Goal: Task Accomplishment & Management: Complete application form

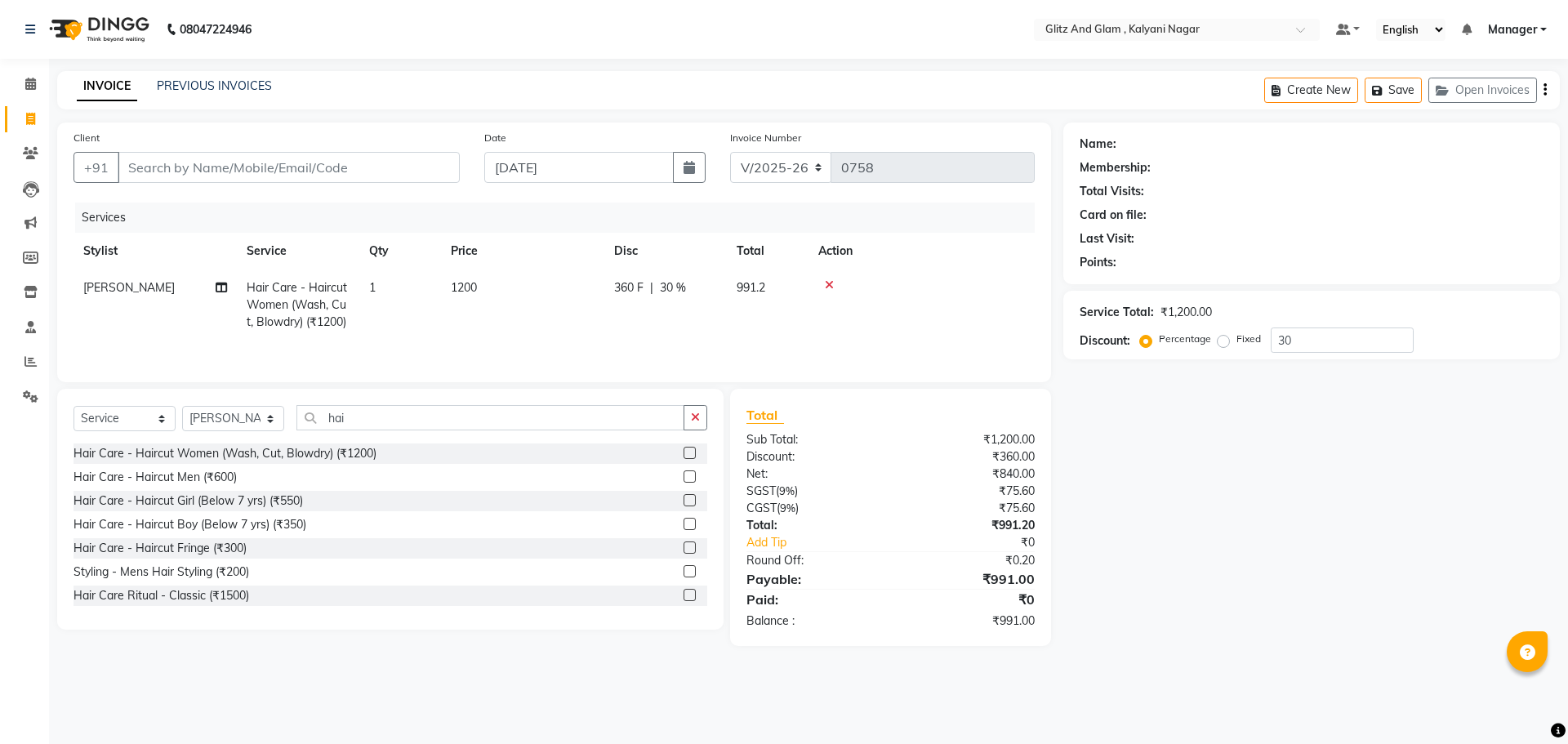
select select "7347"
select select "service"
select select "65893"
click at [265, 170] on input "Client" at bounding box center [289, 167] width 342 height 31
type input "9"
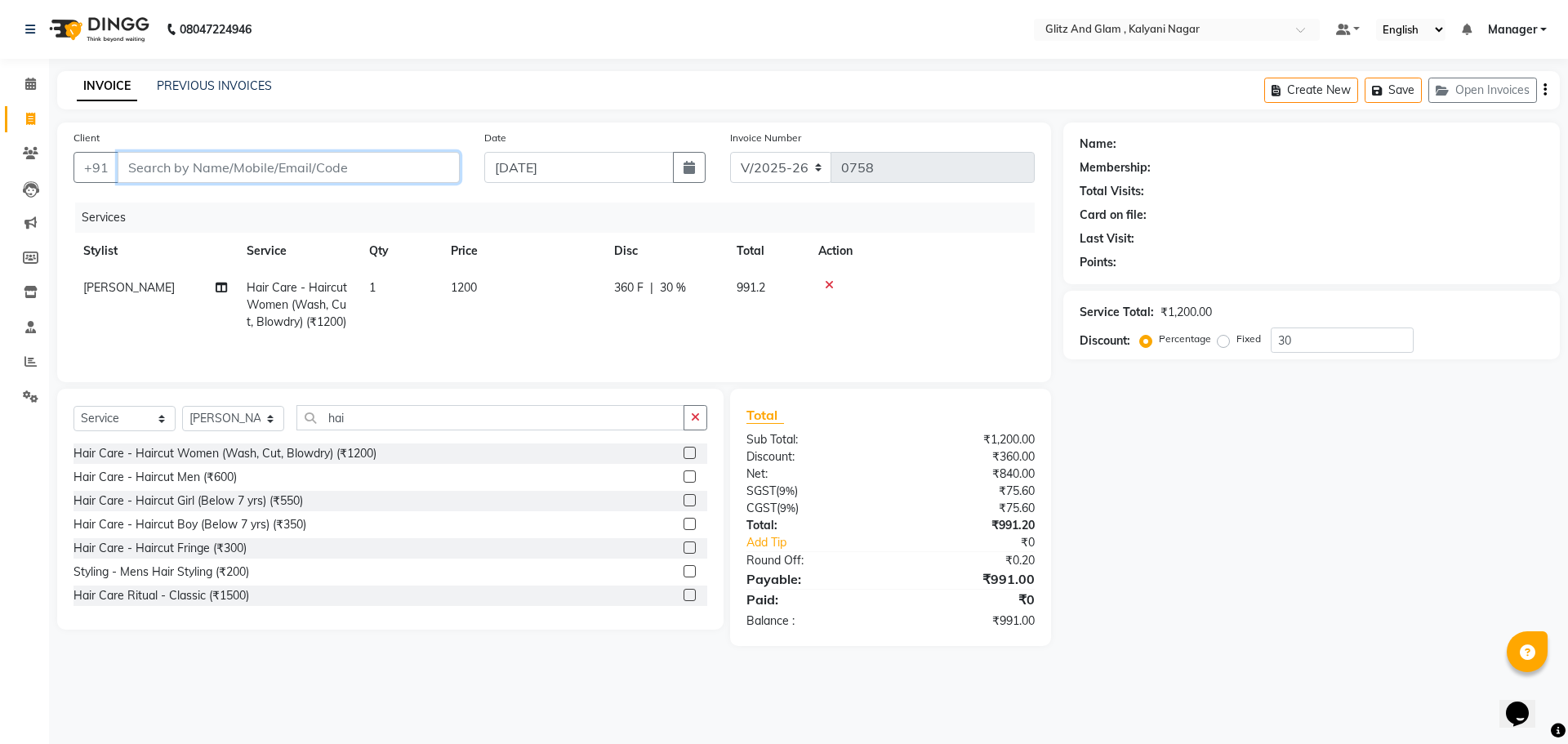
type input "0"
type input "6265919426"
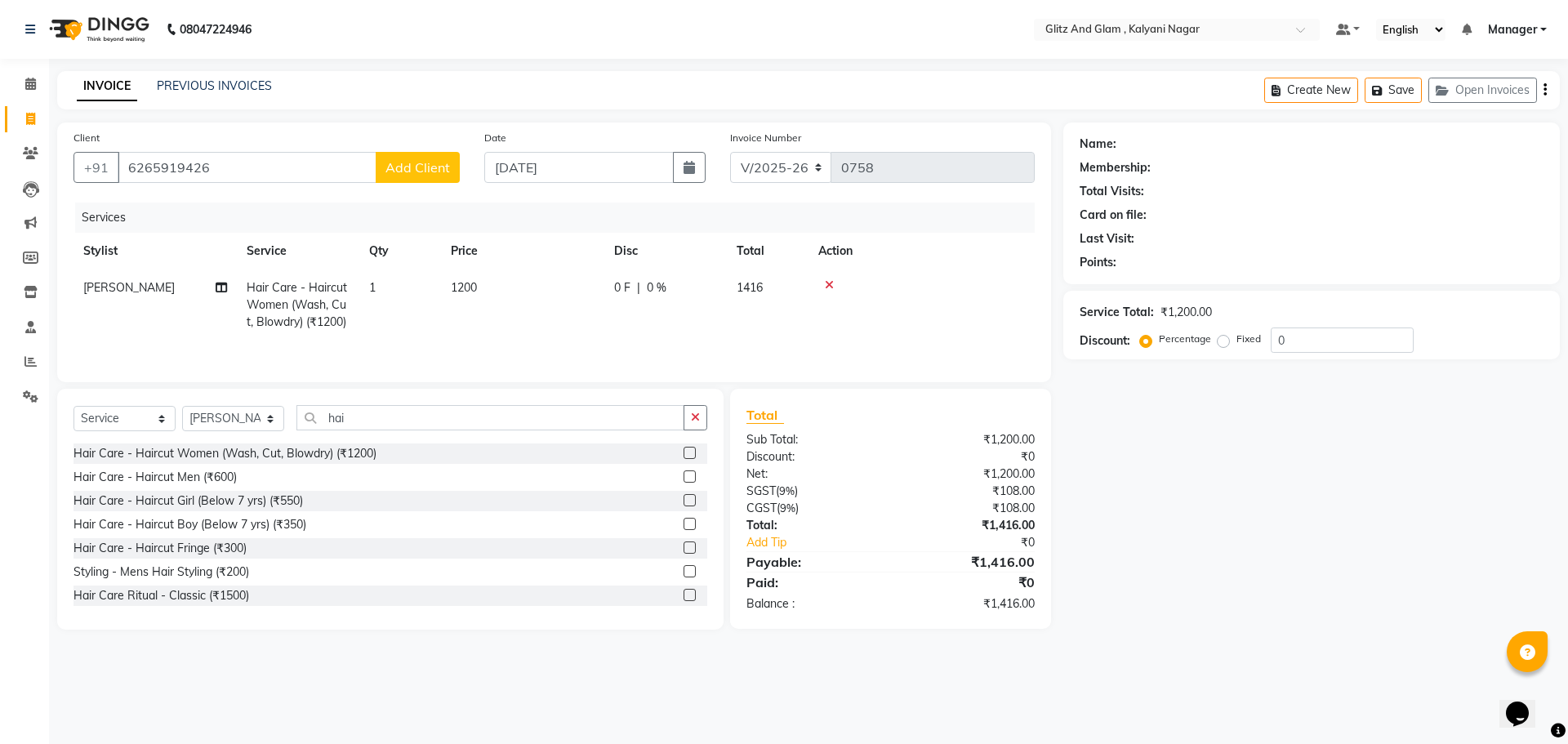
click at [421, 175] on span "Add Client" at bounding box center [418, 168] width 65 height 17
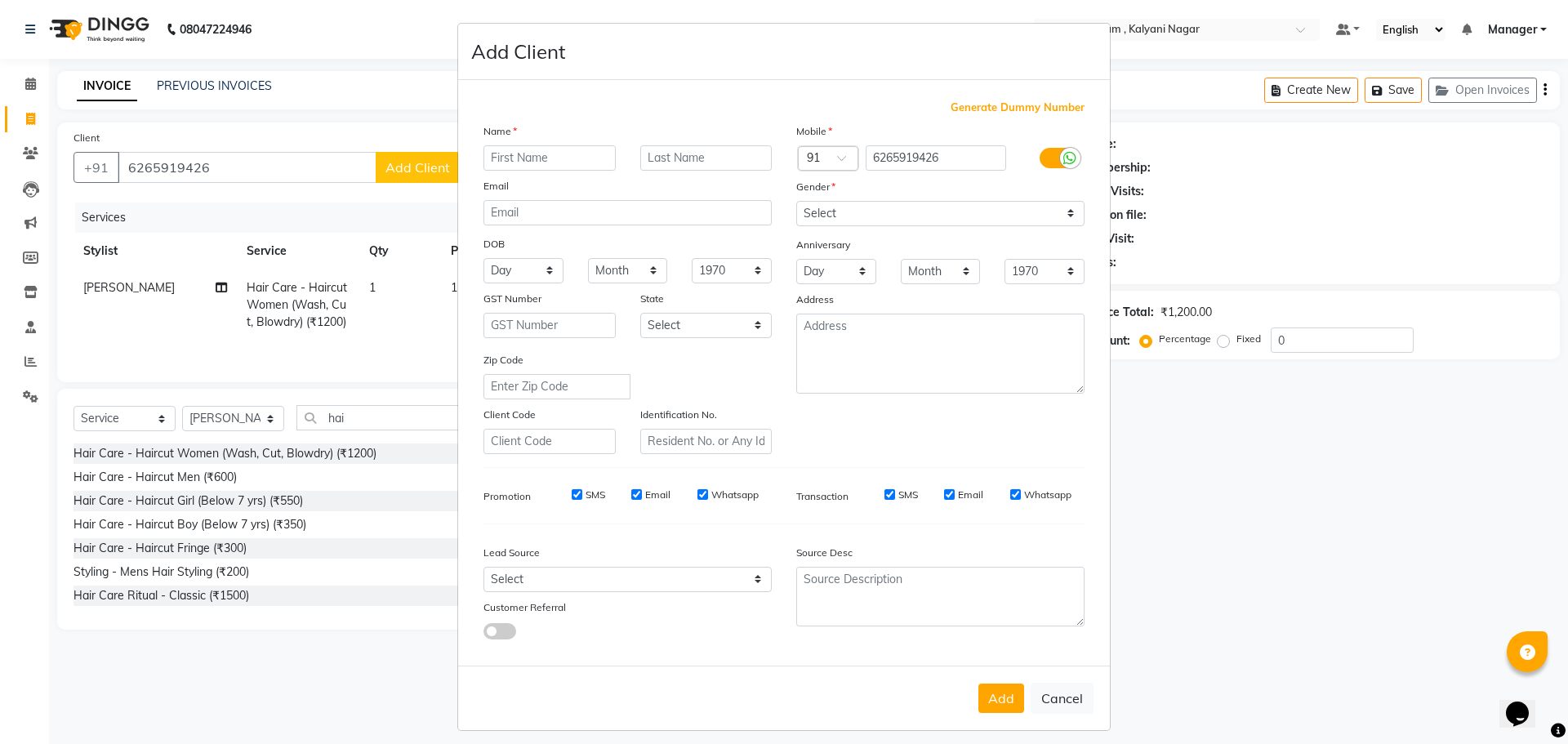
click at [584, 159] on input "text" at bounding box center [549, 158] width 132 height 25
type input "sneha"
click at [662, 154] on input "text" at bounding box center [705, 158] width 132 height 25
type input "sul"
click at [843, 206] on select "Select Male Female Other Prefer Not To Say" at bounding box center [940, 214] width 288 height 25
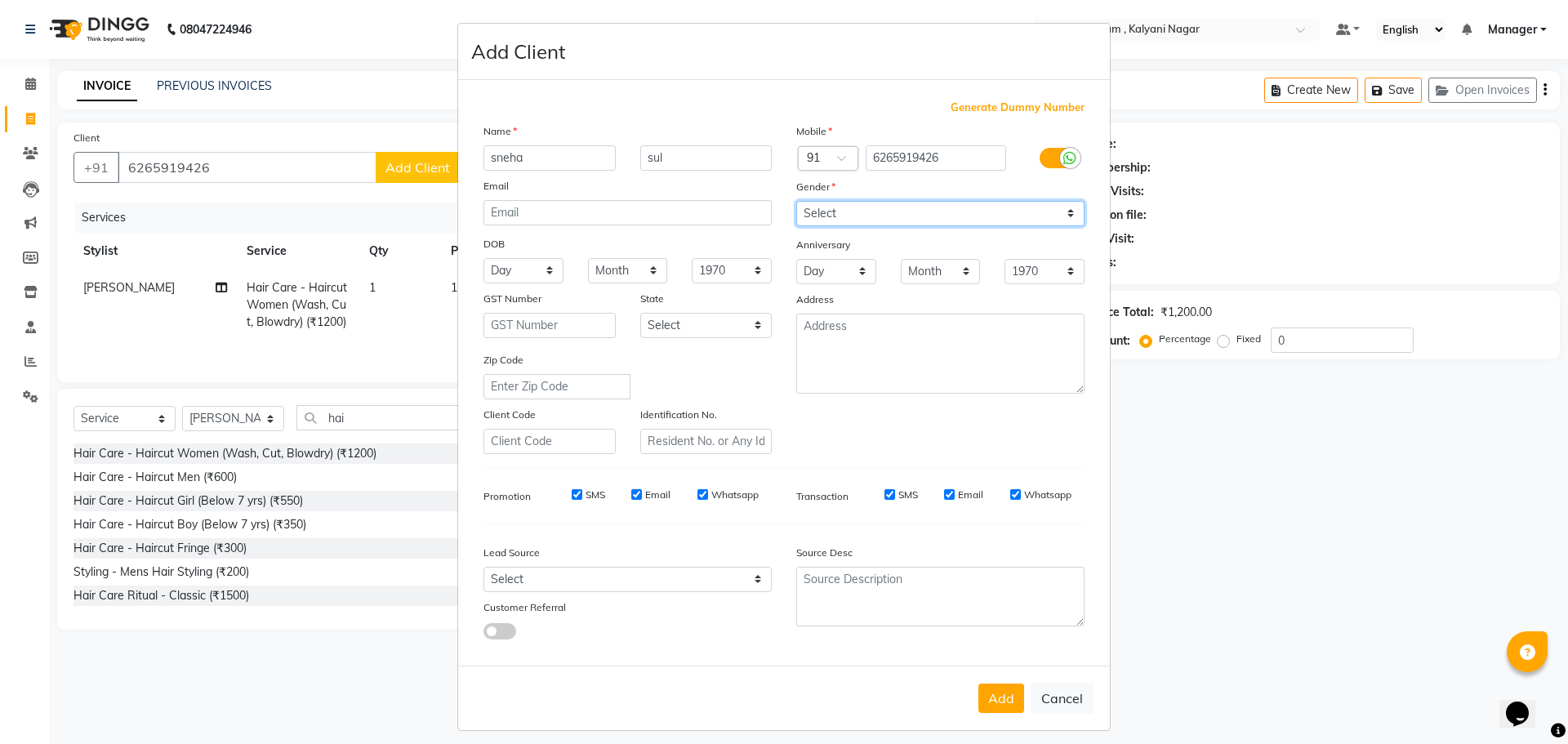
select select "female"
click at [796, 201] on select "Select Male Female Other Prefer Not To Say" at bounding box center [940, 214] width 288 height 25
click at [1005, 694] on button "Add" at bounding box center [1000, 698] width 46 height 29
select select
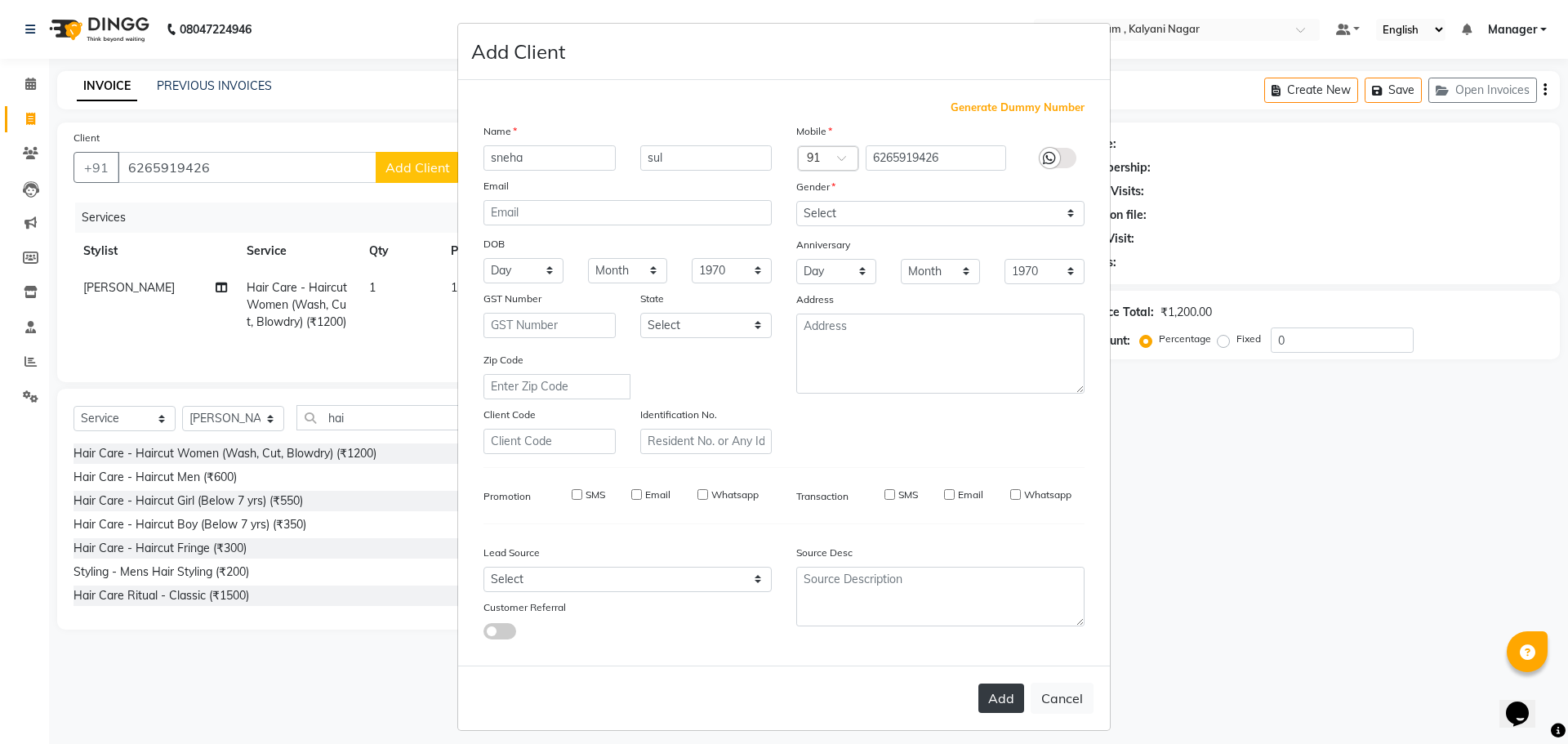
select select
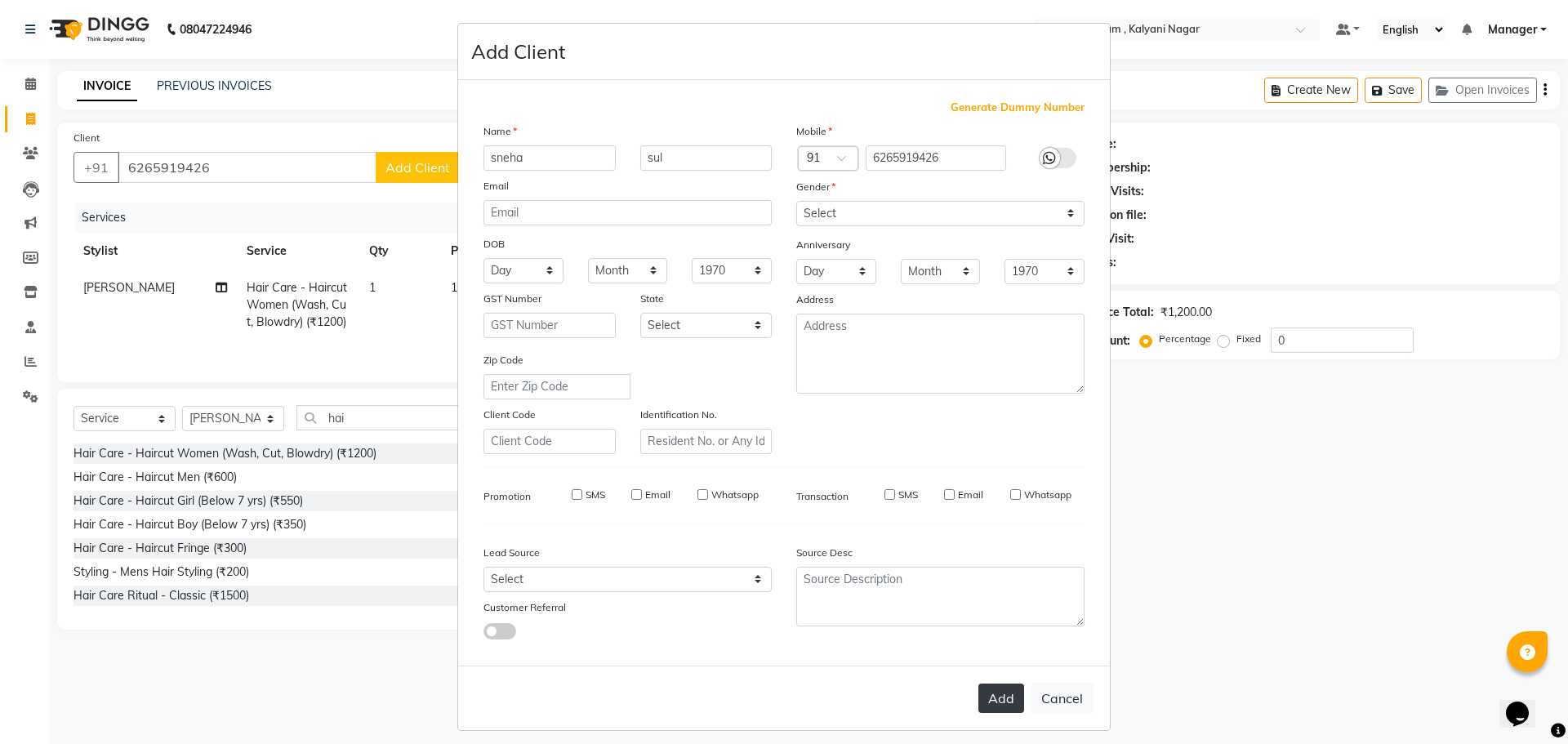
checkbox input "false"
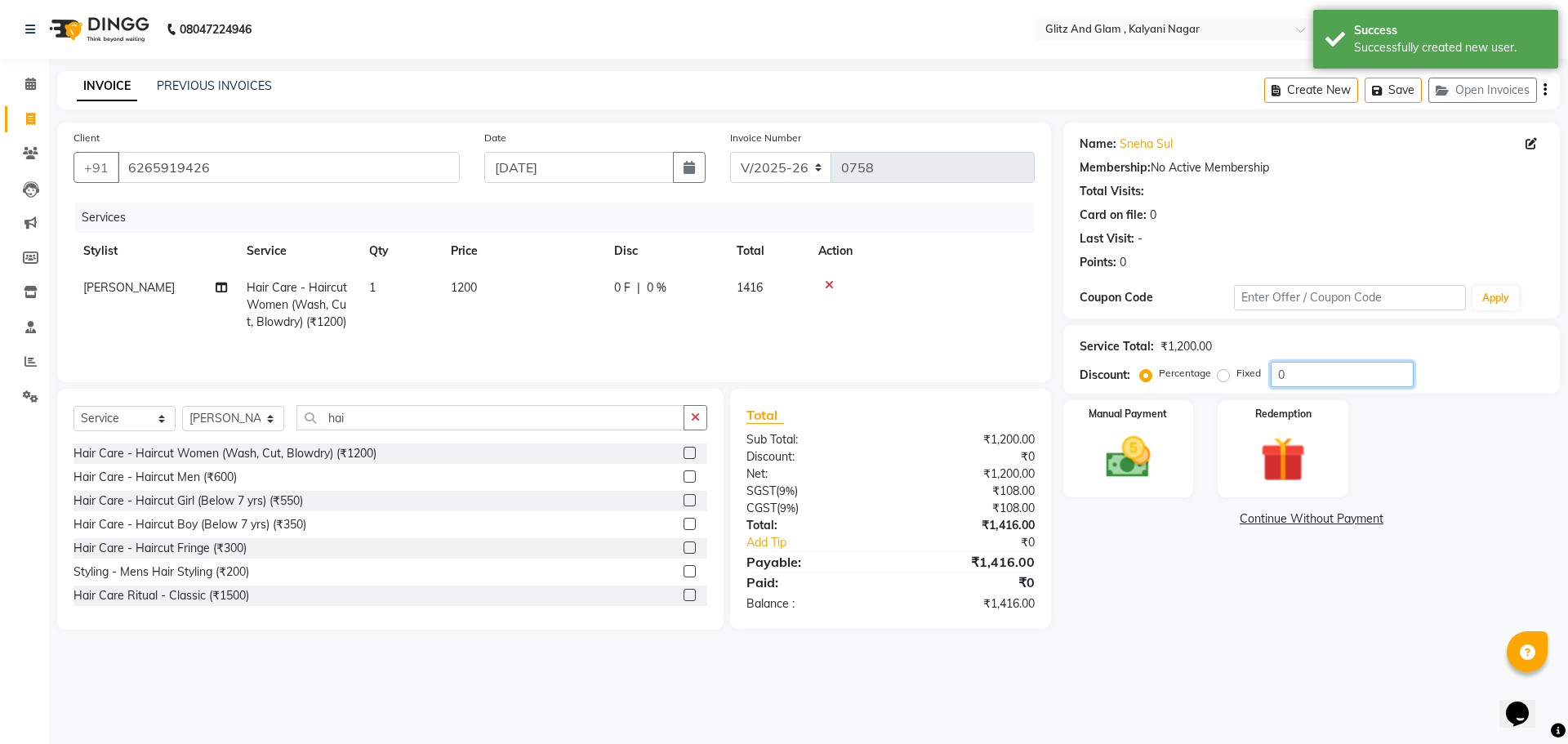
click at [1293, 378] on input "0" at bounding box center [1342, 374] width 143 height 25
click at [1285, 376] on input "030" at bounding box center [1342, 374] width 143 height 25
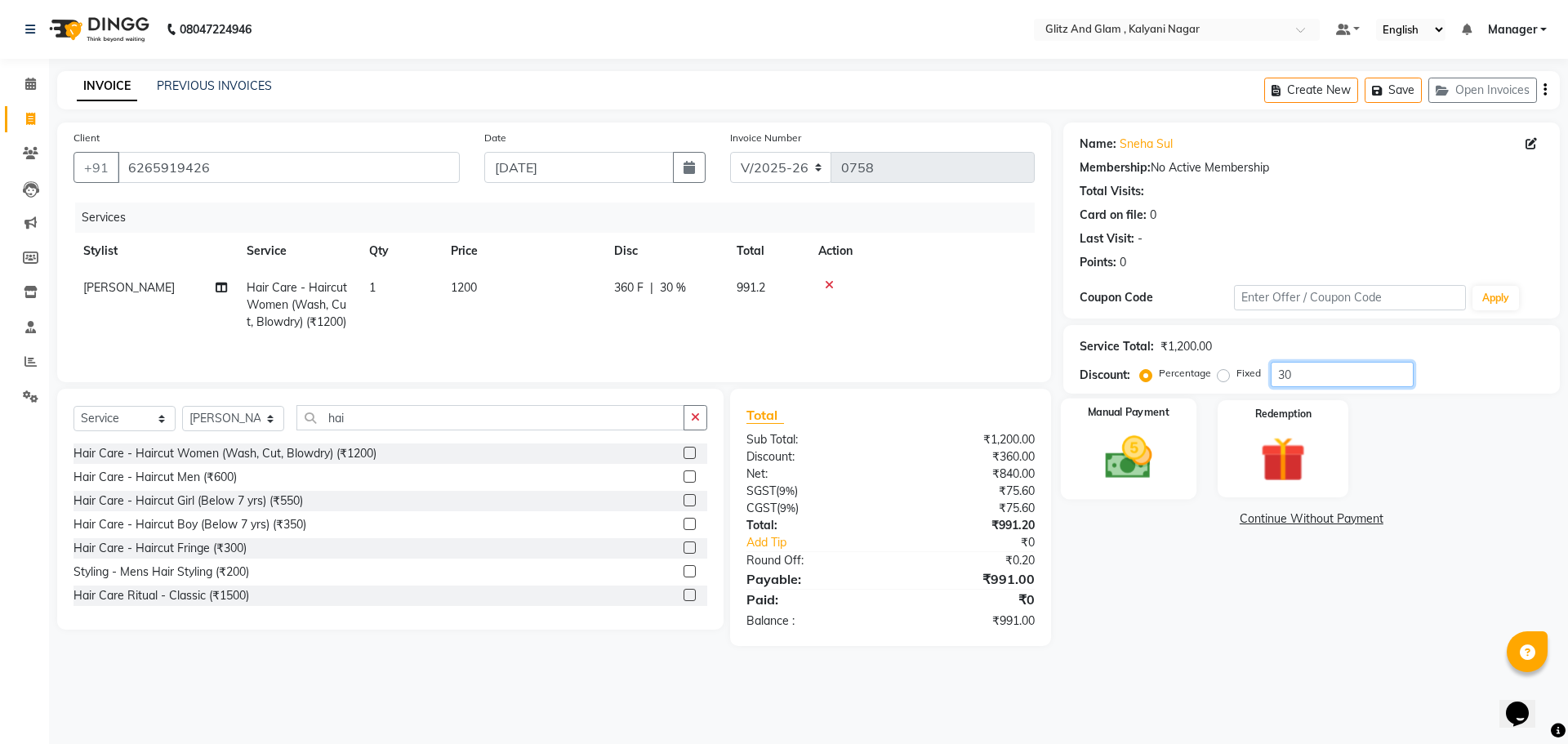
type input "30"
click at [1138, 446] on img at bounding box center [1128, 457] width 76 height 54
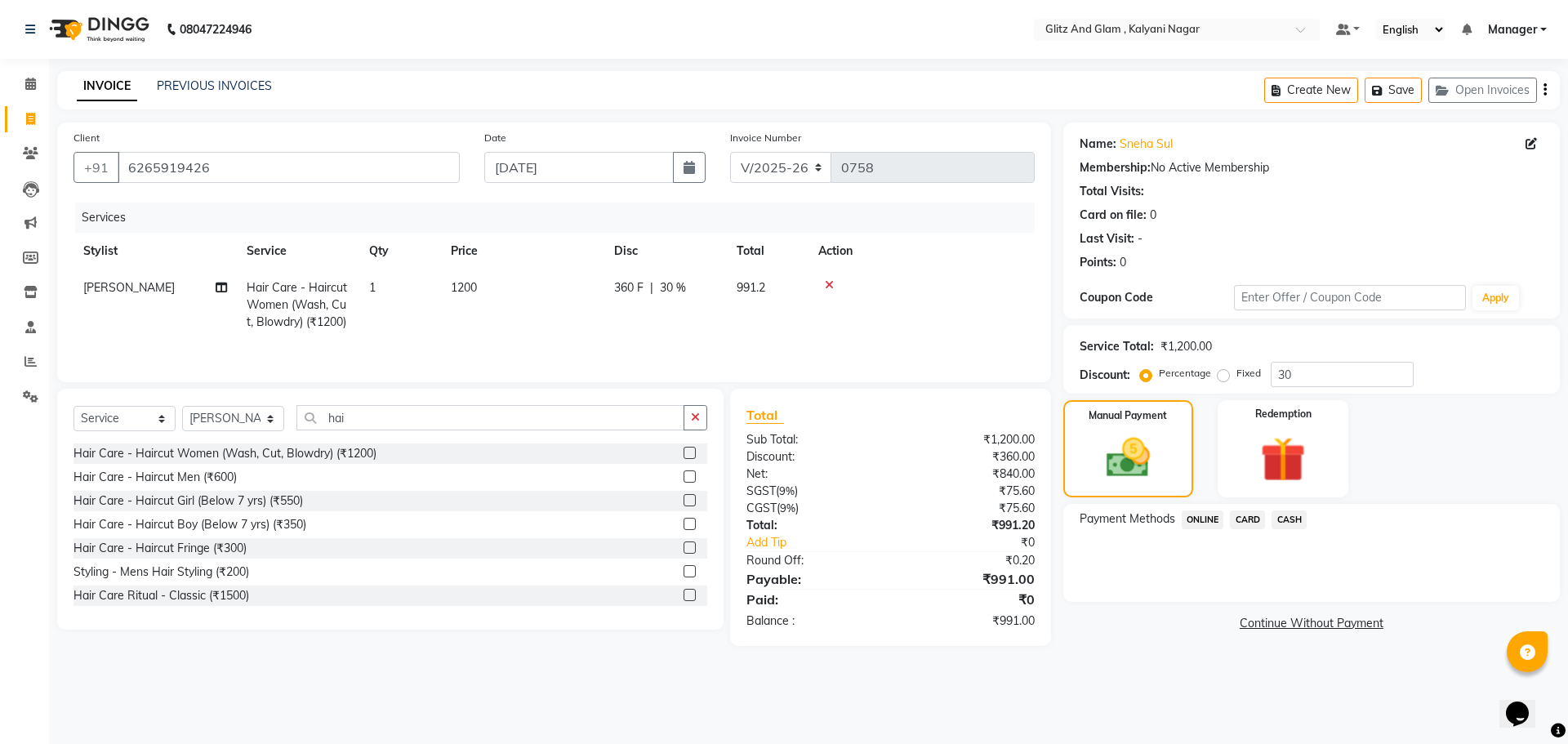
click at [1213, 525] on span "ONLINE" at bounding box center [1202, 520] width 42 height 19
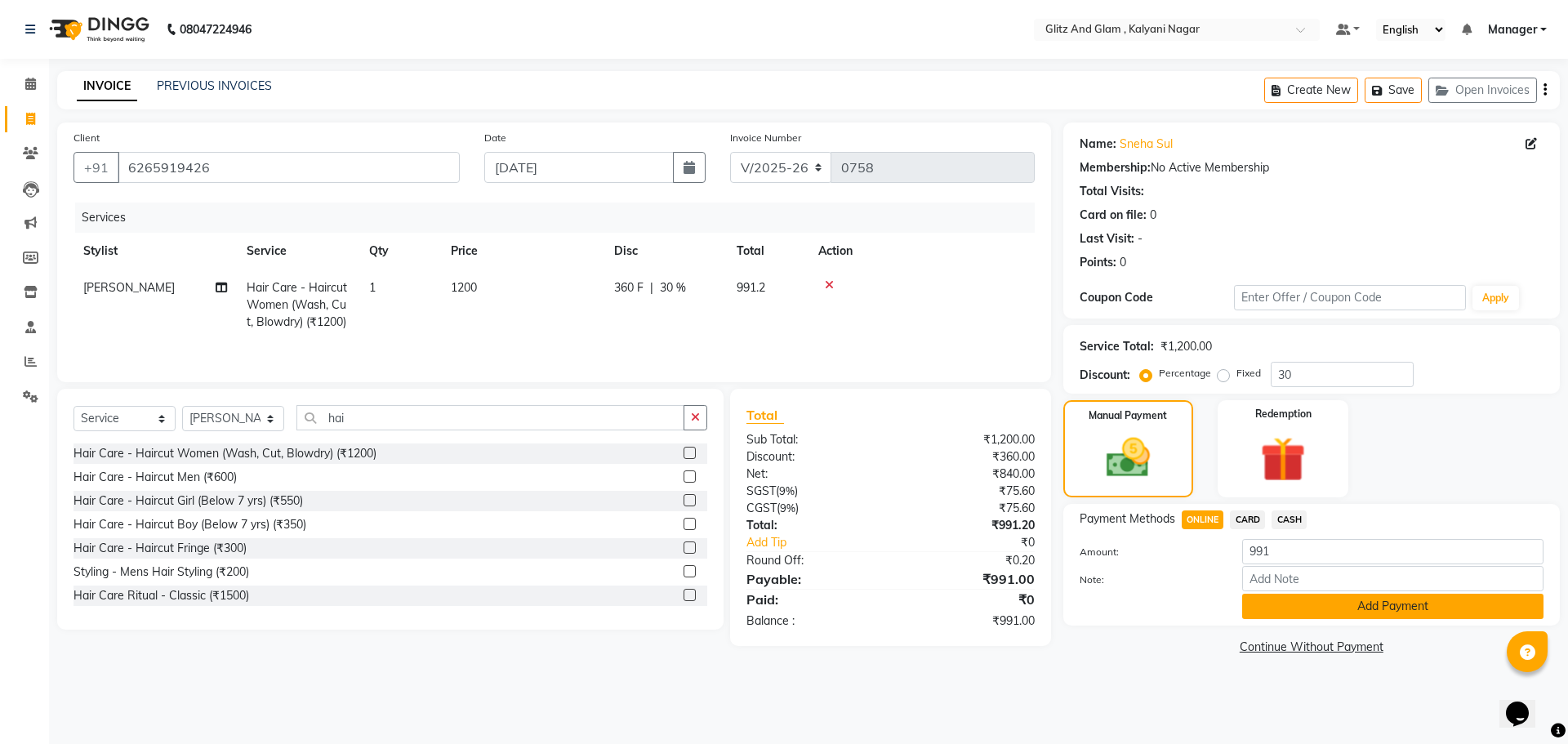
click at [1277, 614] on button "Add Payment" at bounding box center [1393, 606] width 302 height 25
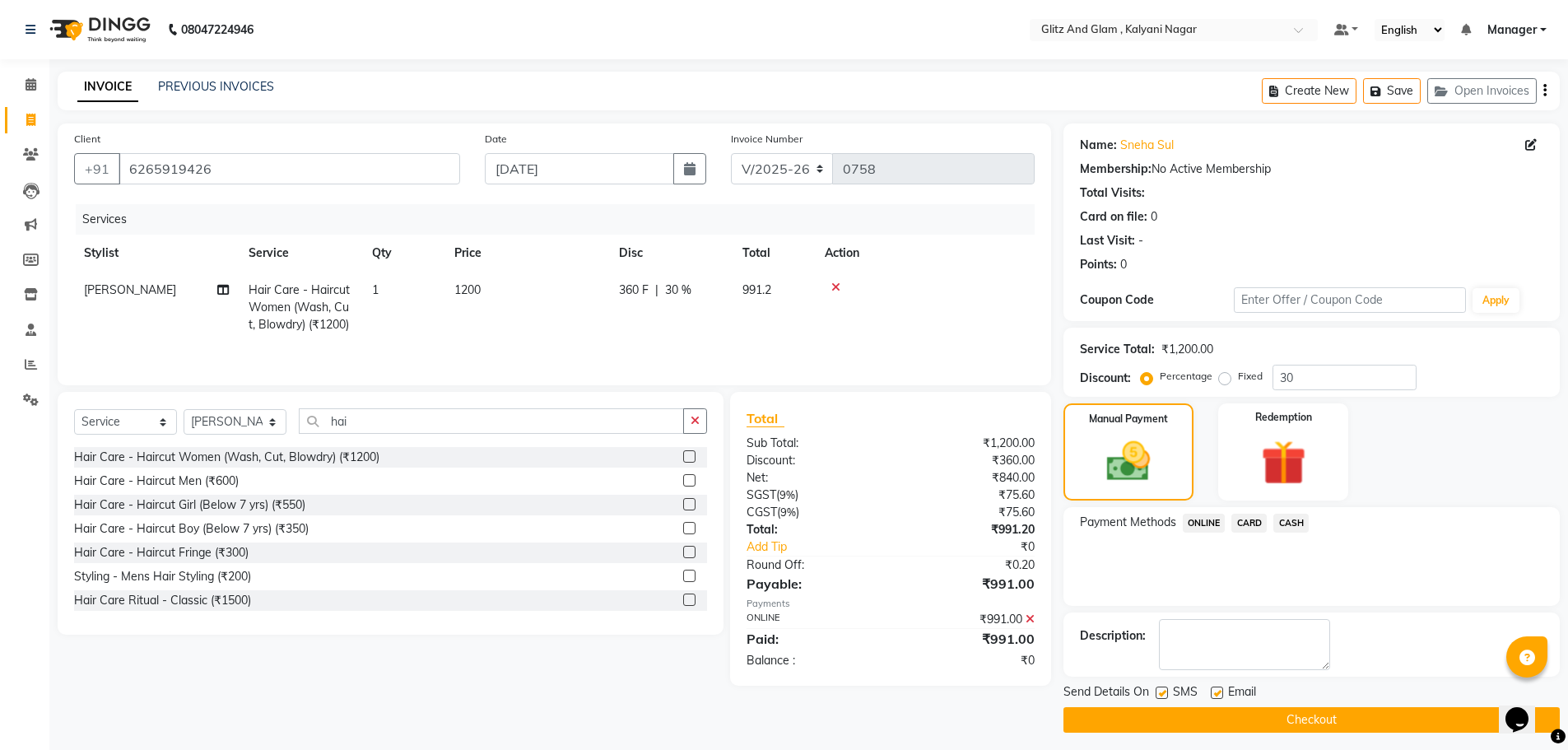
click at [1112, 729] on button "Checkout" at bounding box center [1312, 720] width 497 height 25
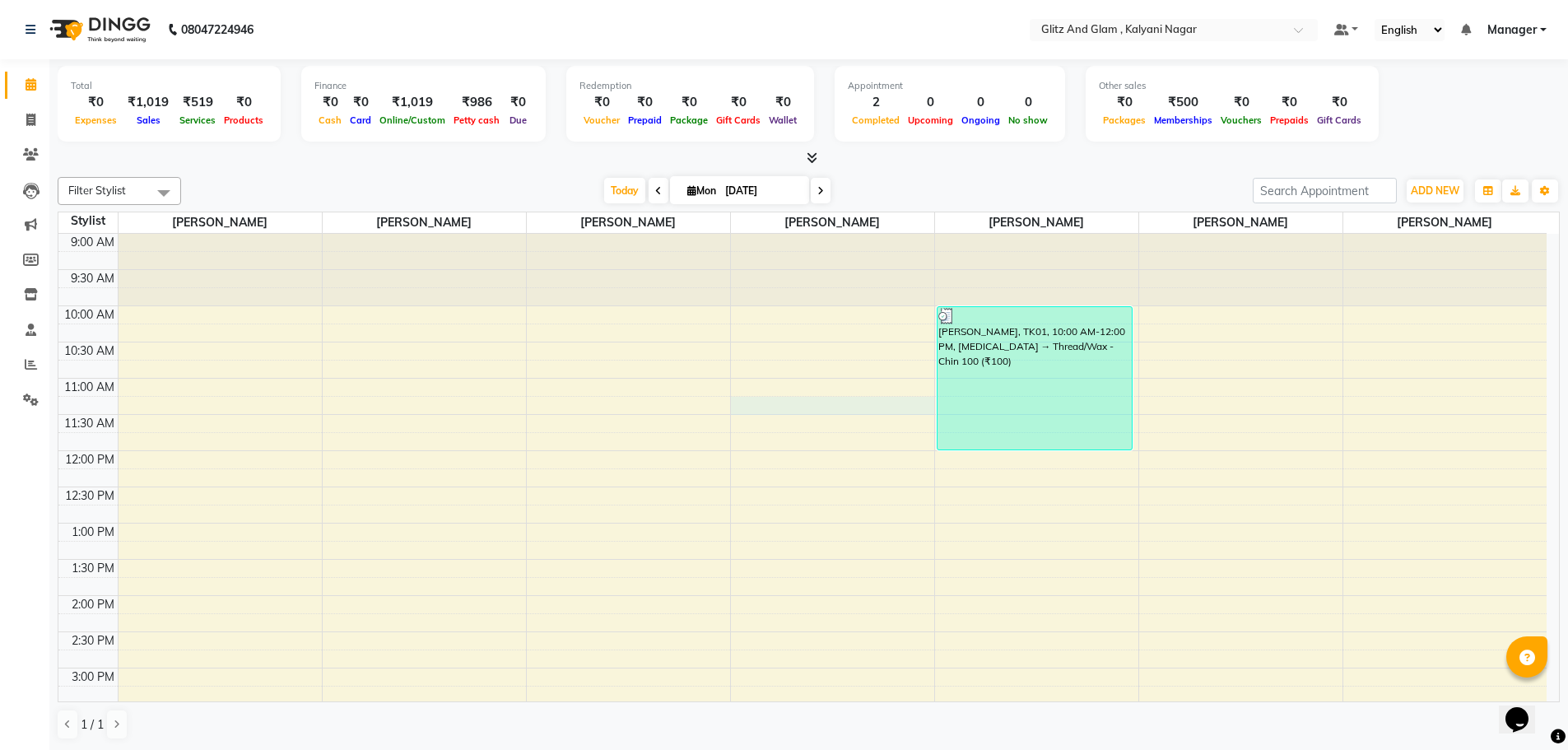
click at [802, 400] on div "9:00 AM 9:30 AM 10:00 AM 10:30 AM 11:00 AM 11:30 AM 12:00 PM 12:30 PM 1:00 PM 1…" at bounding box center [802, 704] width 1488 height 941
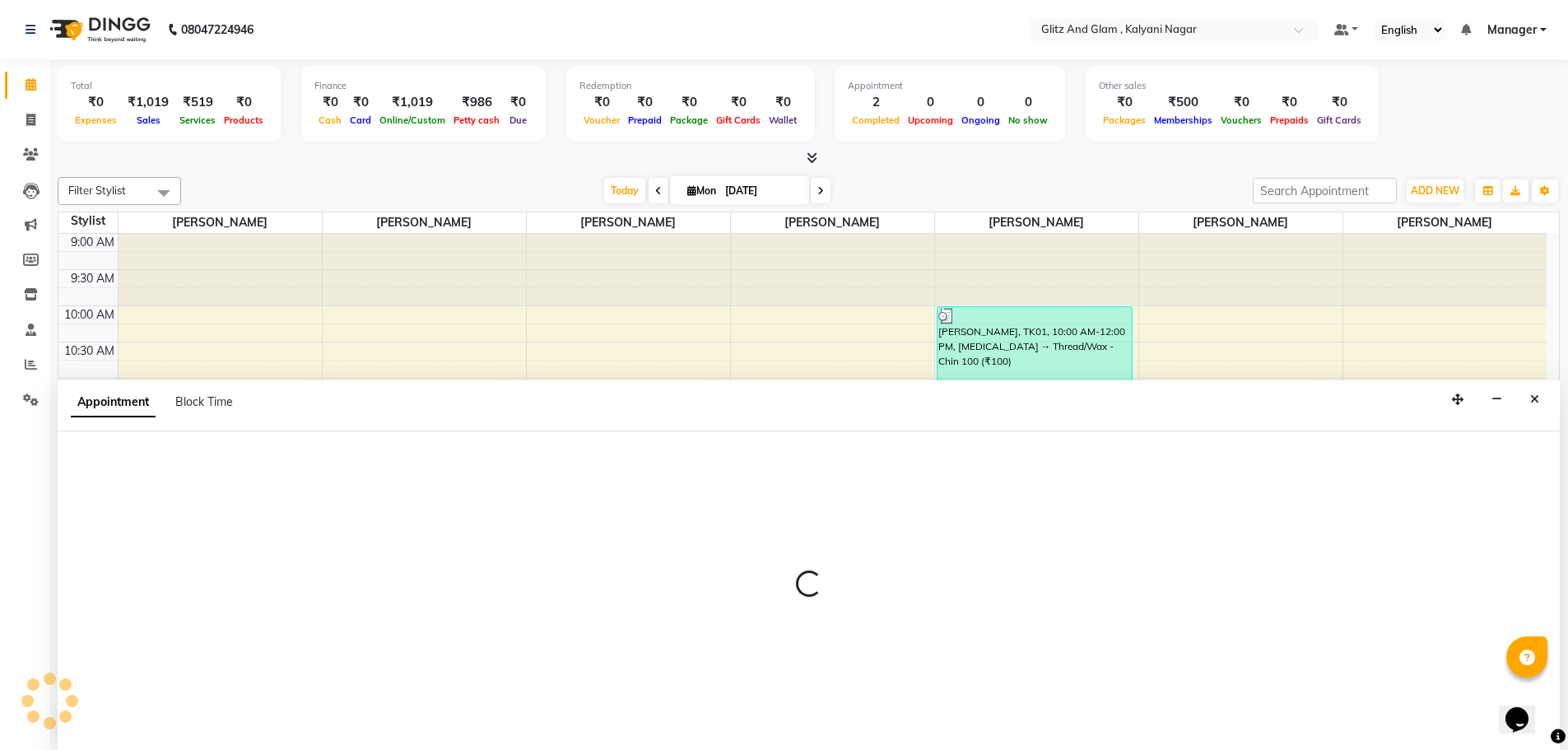
select select "65896"
select select "tentative"
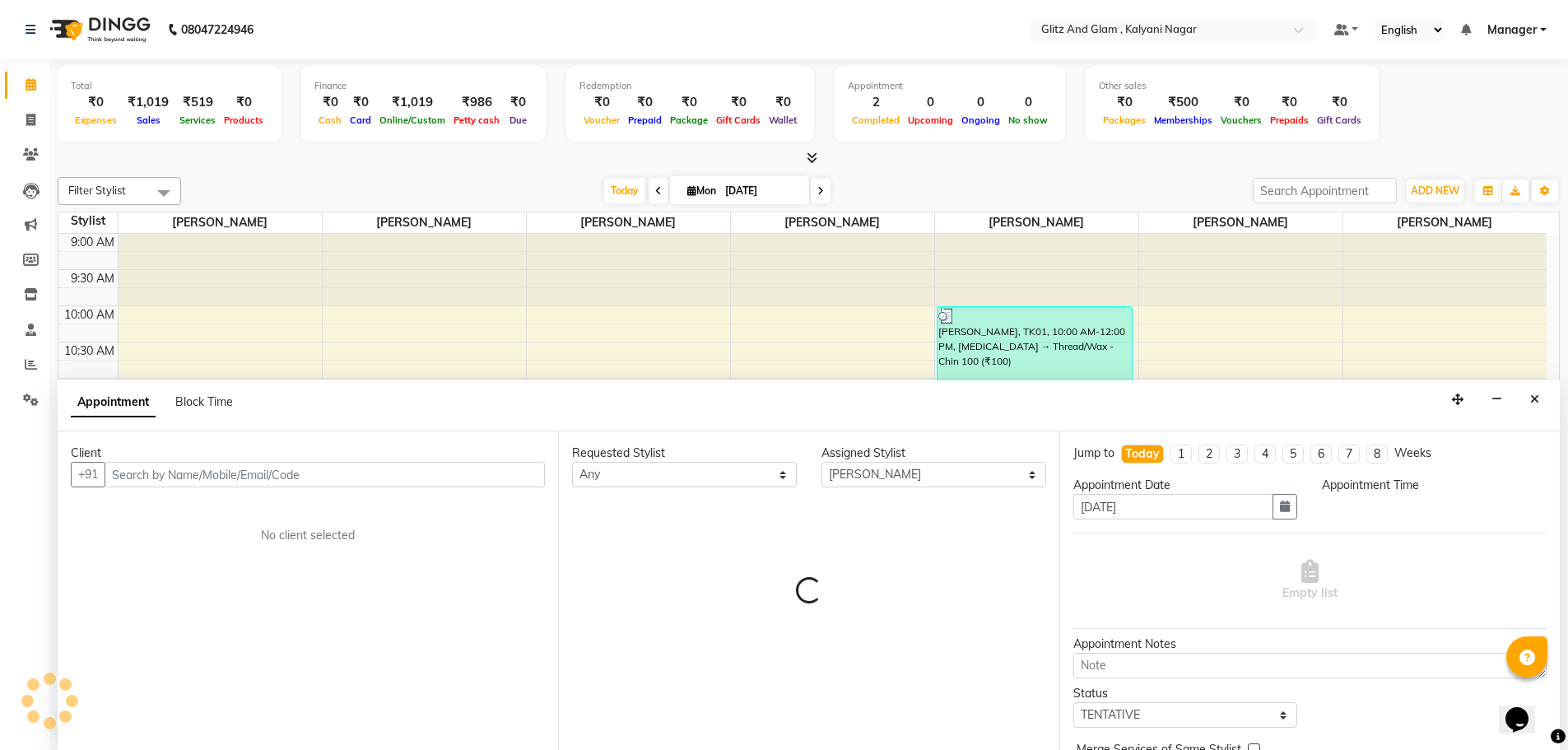
scroll to position [1, 0]
select select "675"
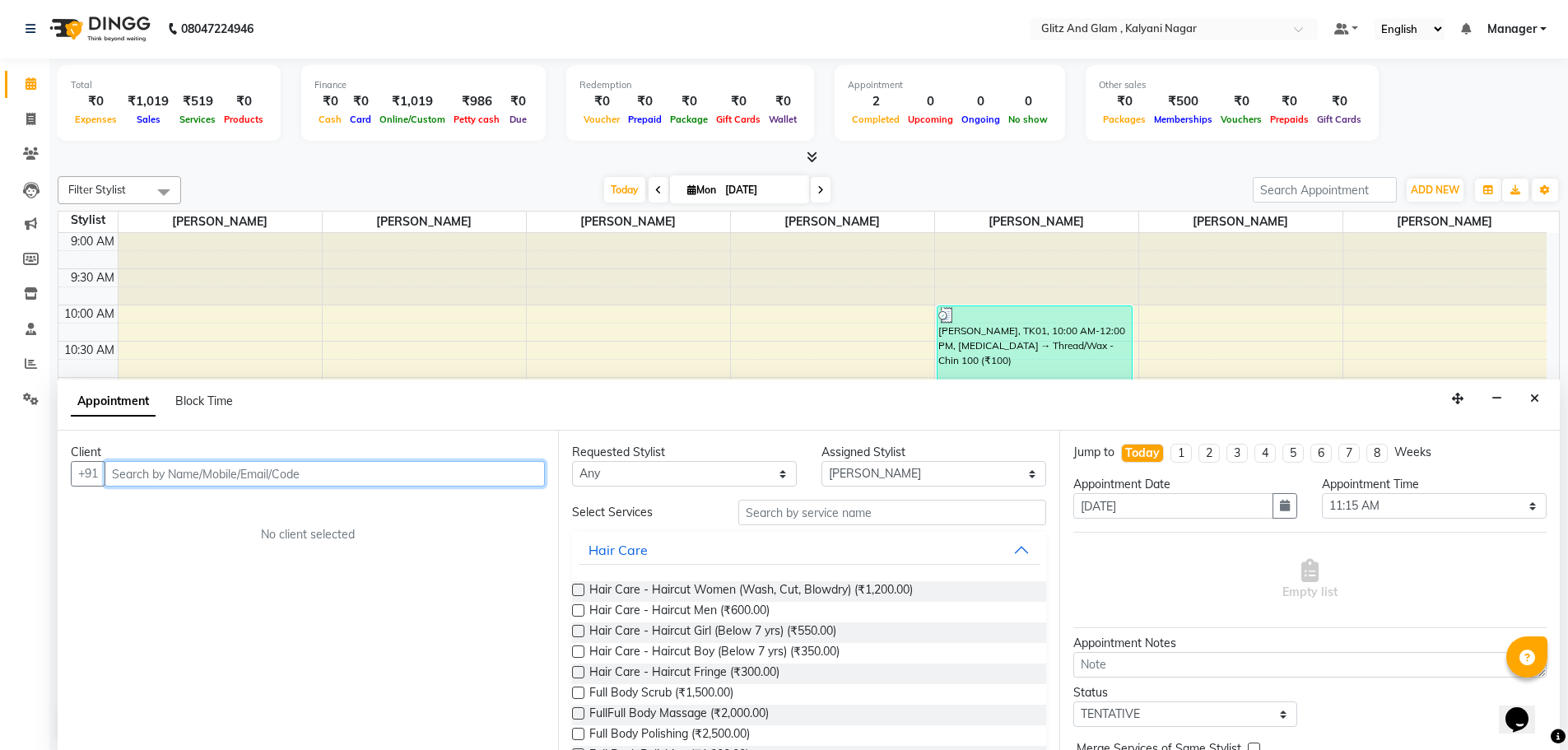
click at [237, 477] on input "text" at bounding box center [325, 473] width 441 height 25
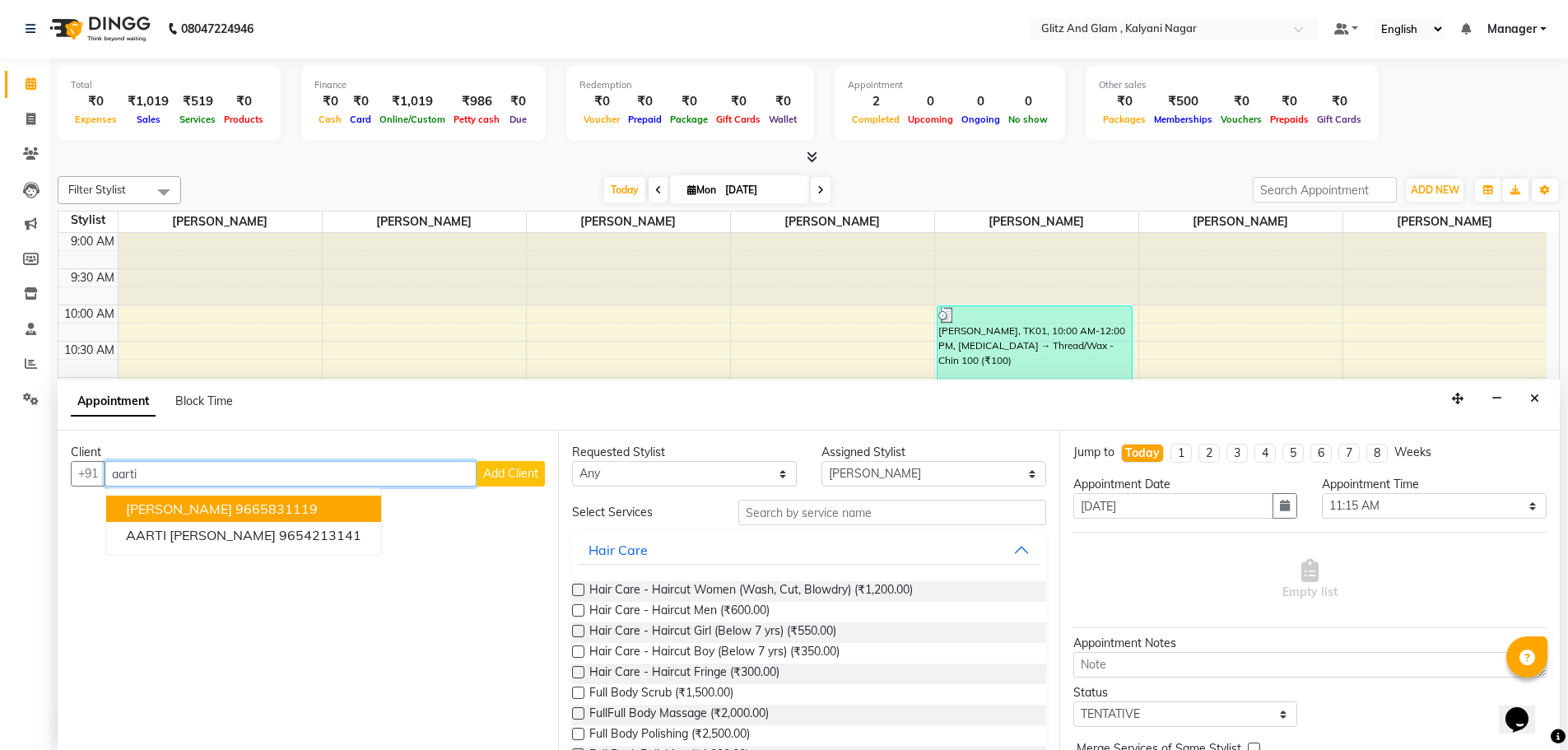
click at [237, 513] on ngb-highlight "9665831119" at bounding box center [276, 509] width 82 height 17
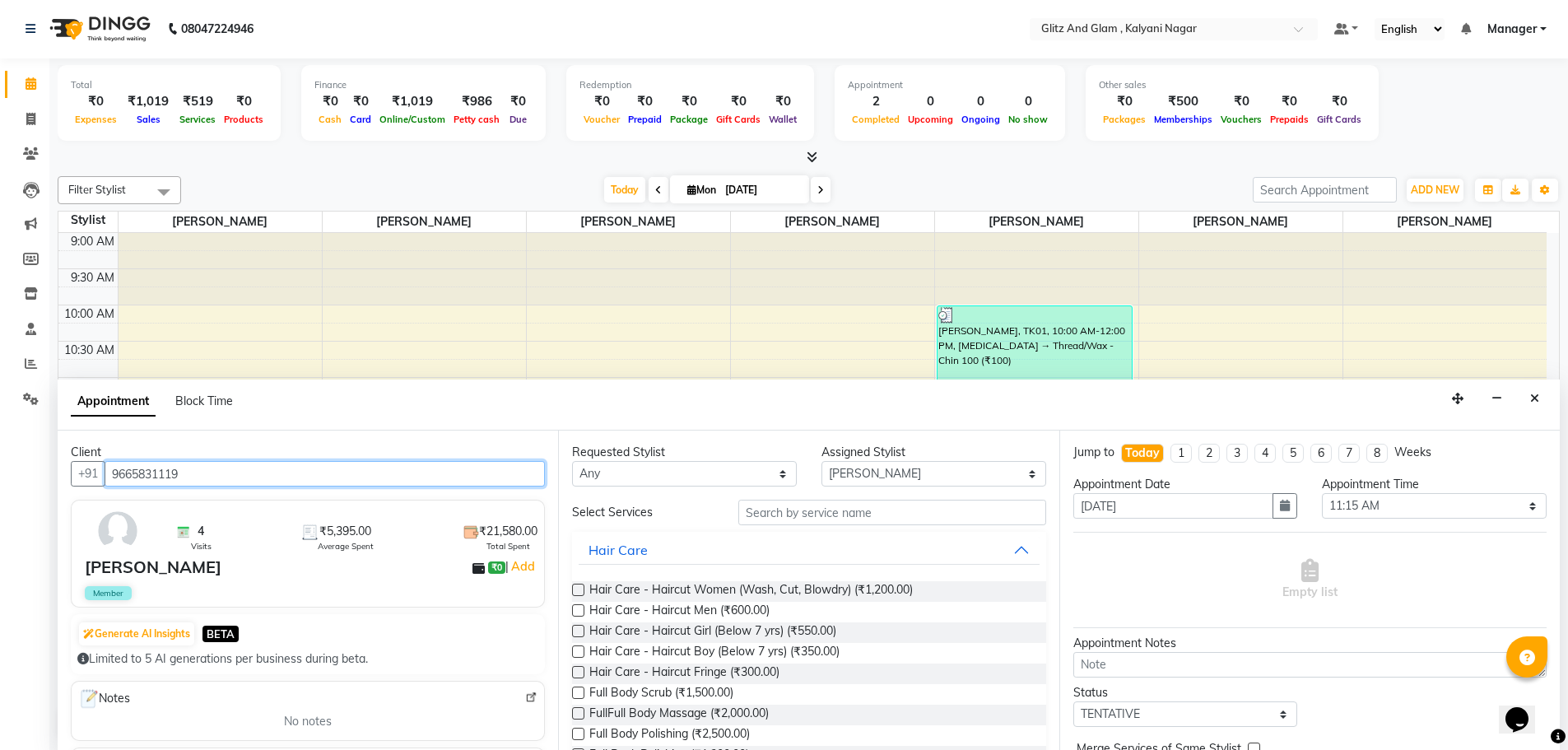
type input "9665831119"
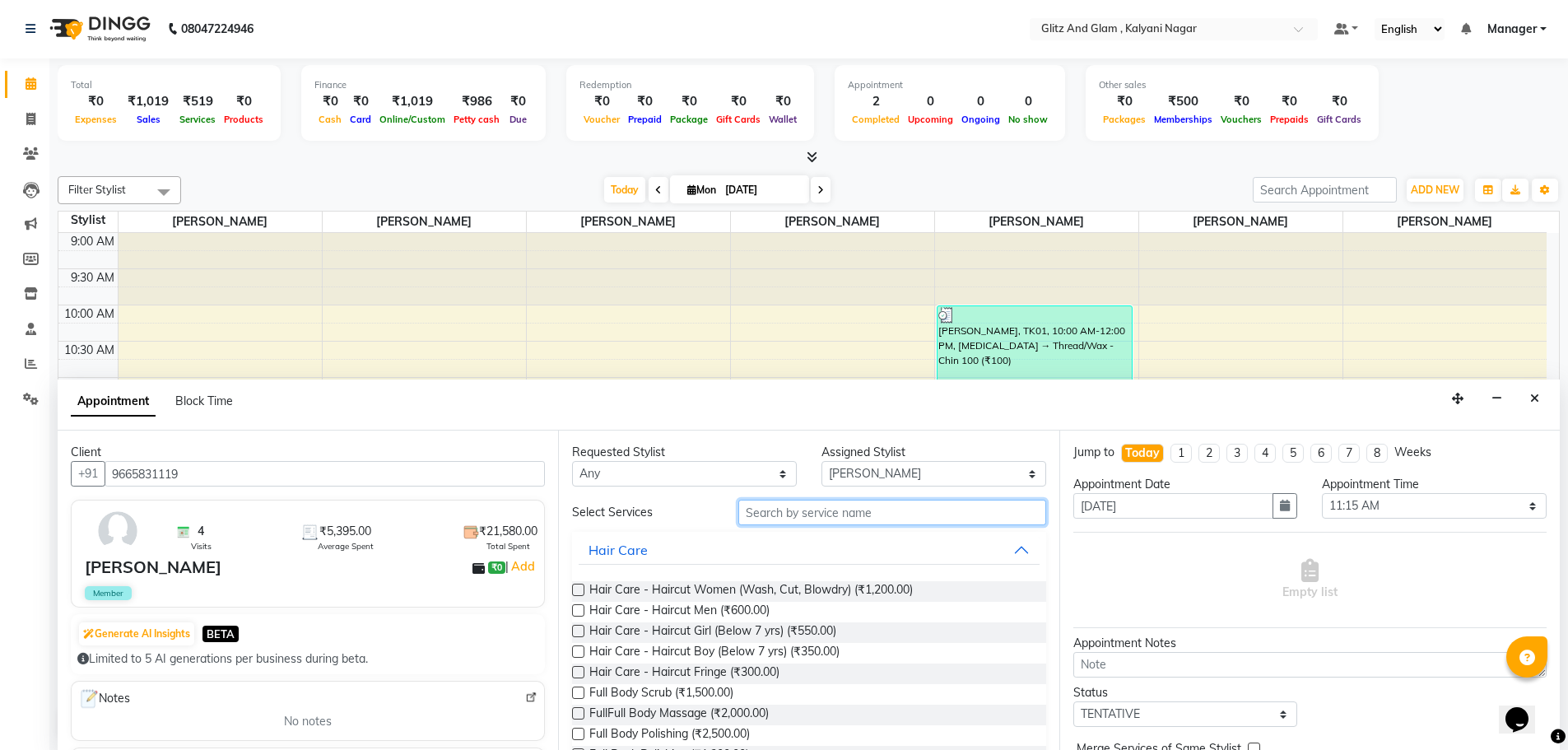
click at [814, 509] on input "text" at bounding box center [892, 512] width 308 height 25
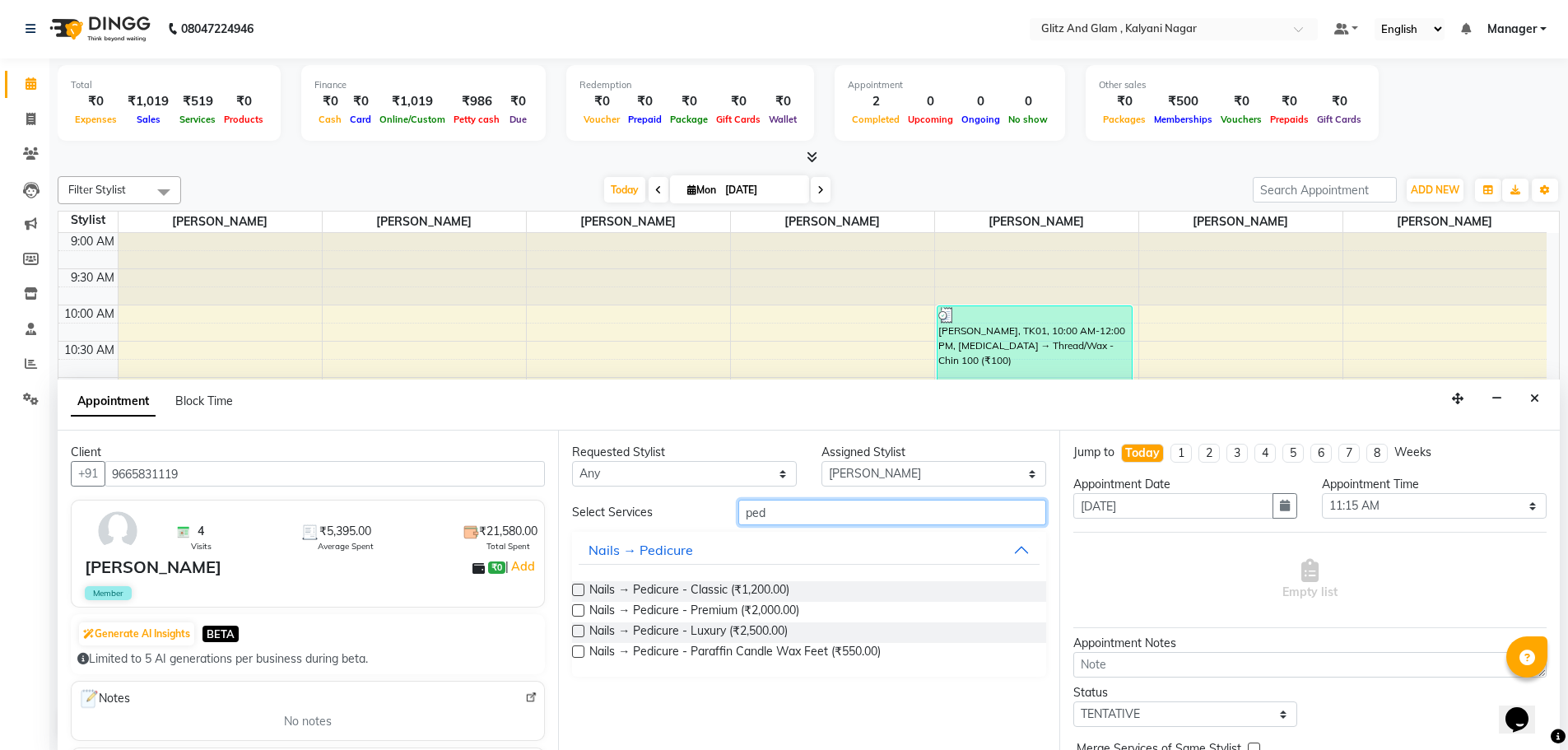
type input "ped"
click at [580, 609] on label at bounding box center [578, 610] width 13 height 13
click at [580, 609] on input "checkbox" at bounding box center [577, 612] width 11 height 11
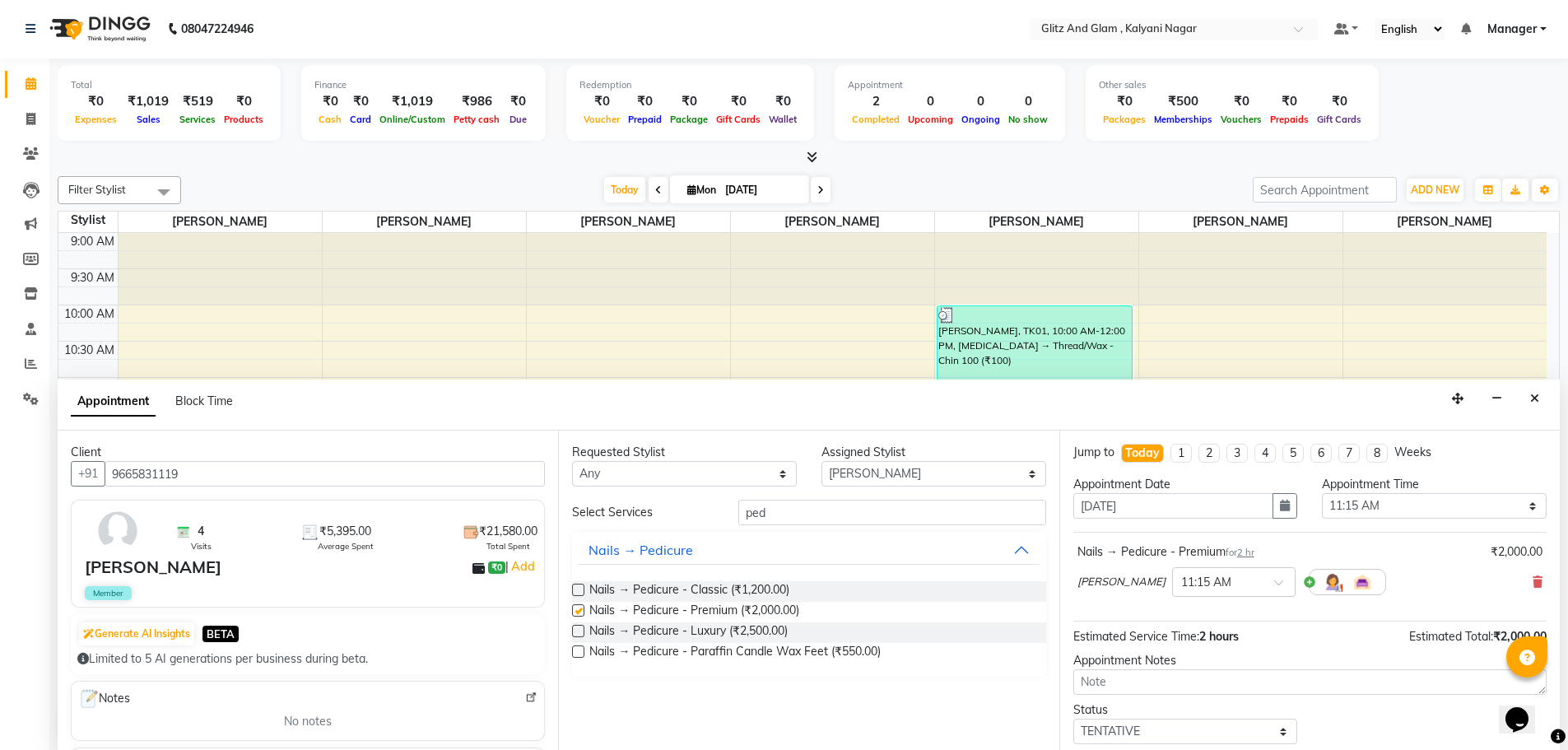
checkbox input "false"
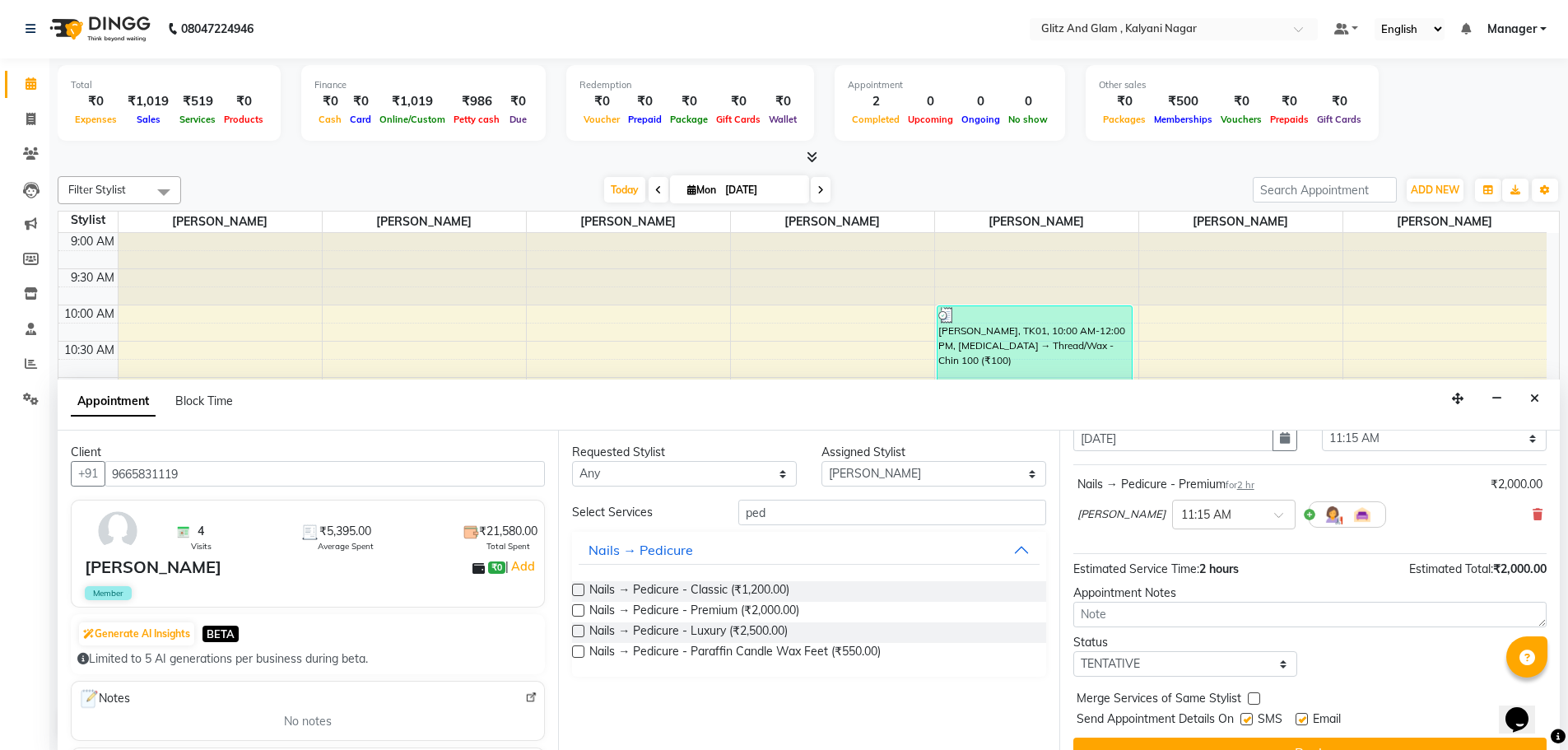
scroll to position [98, 0]
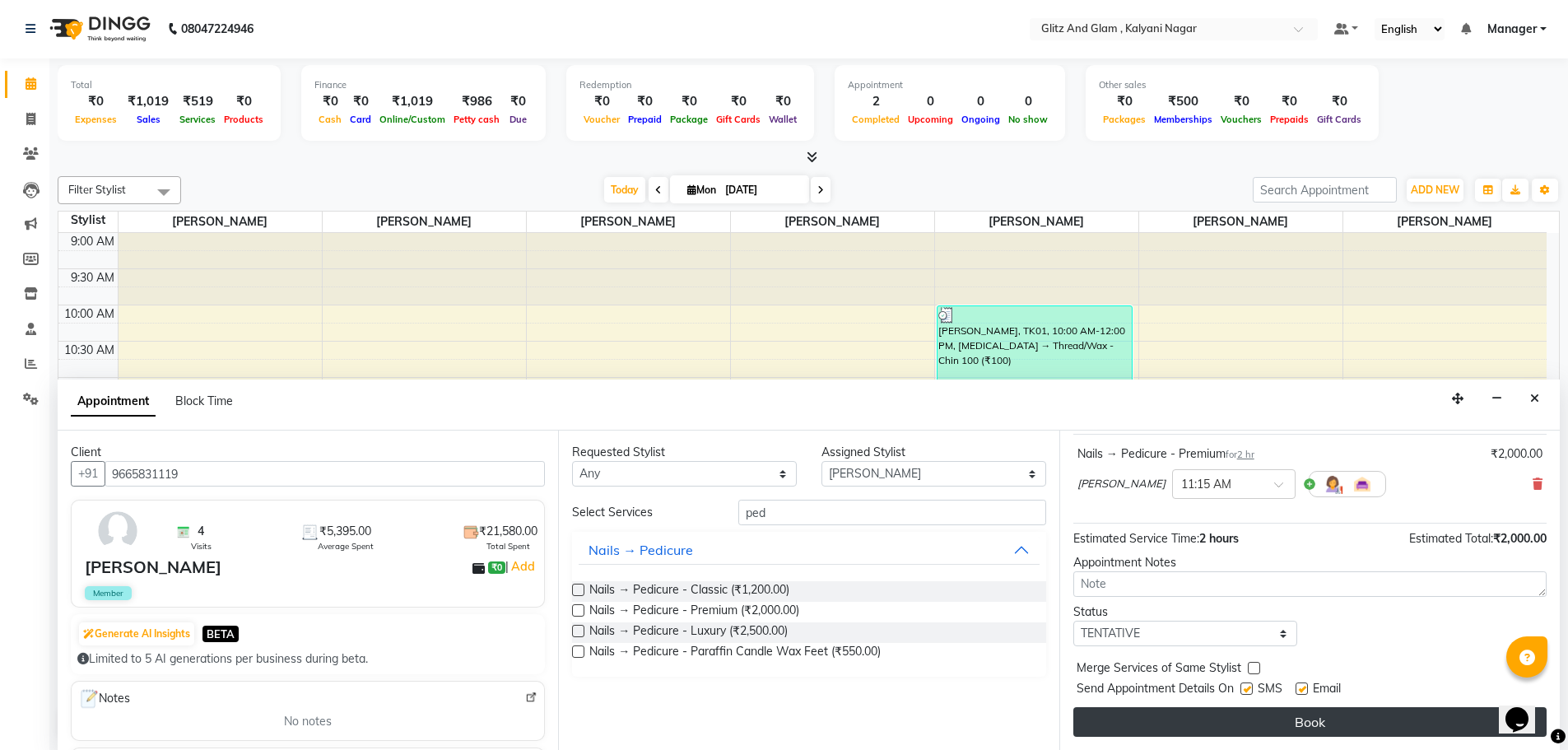
click at [1241, 716] on button "Book" at bounding box center [1309, 722] width 473 height 29
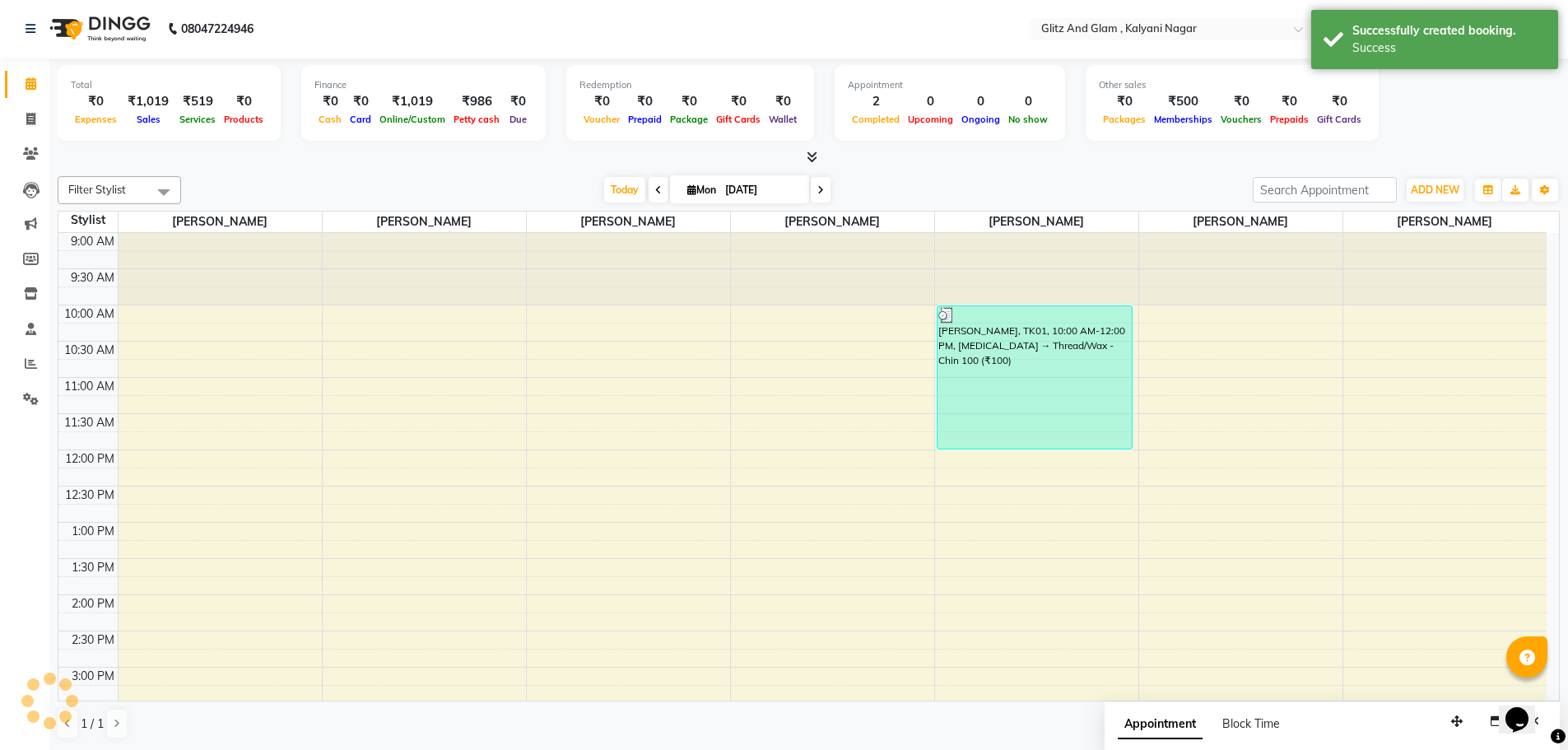
scroll to position [0, 0]
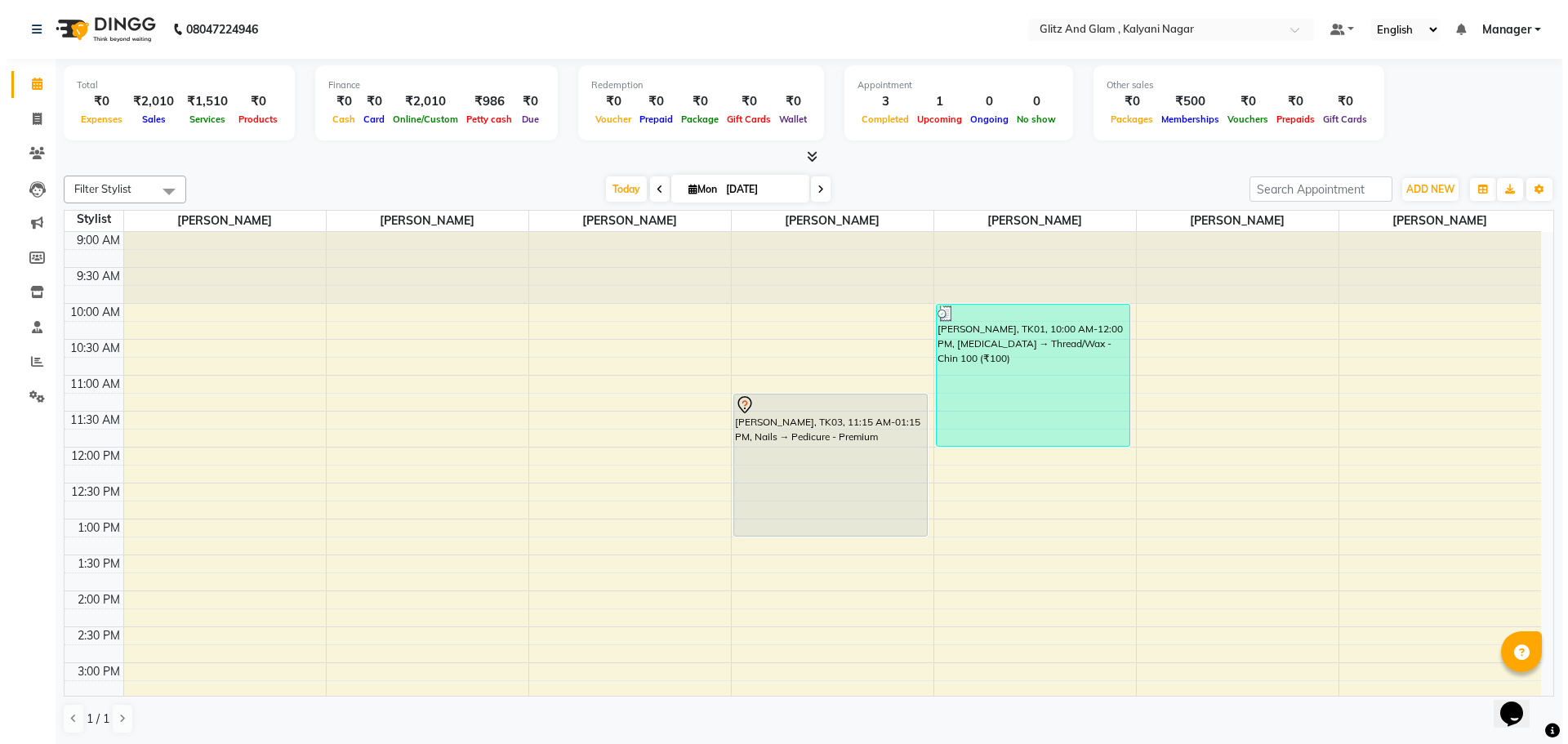
scroll to position [470, 0]
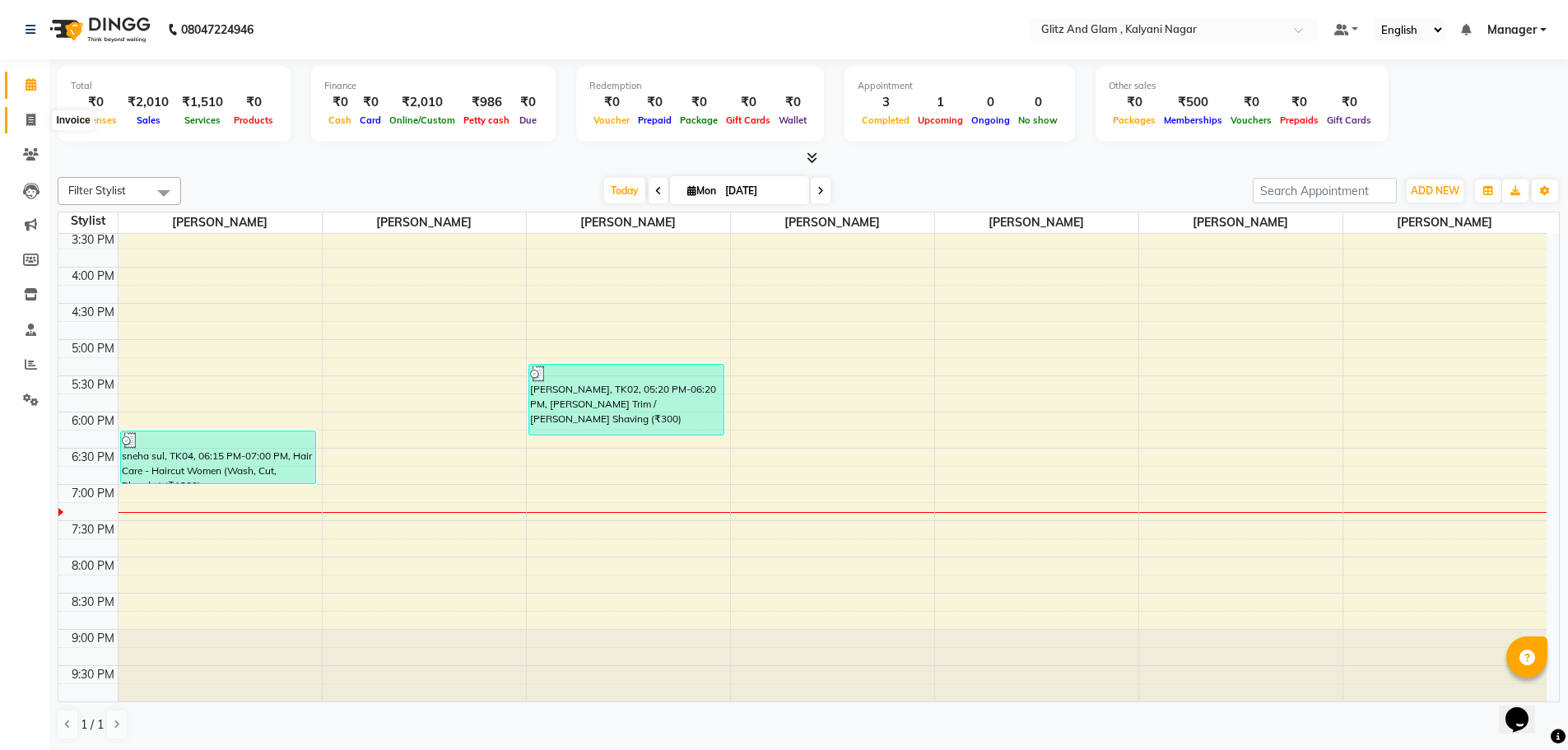
click at [36, 117] on span at bounding box center [31, 121] width 28 height 19
select select "service"
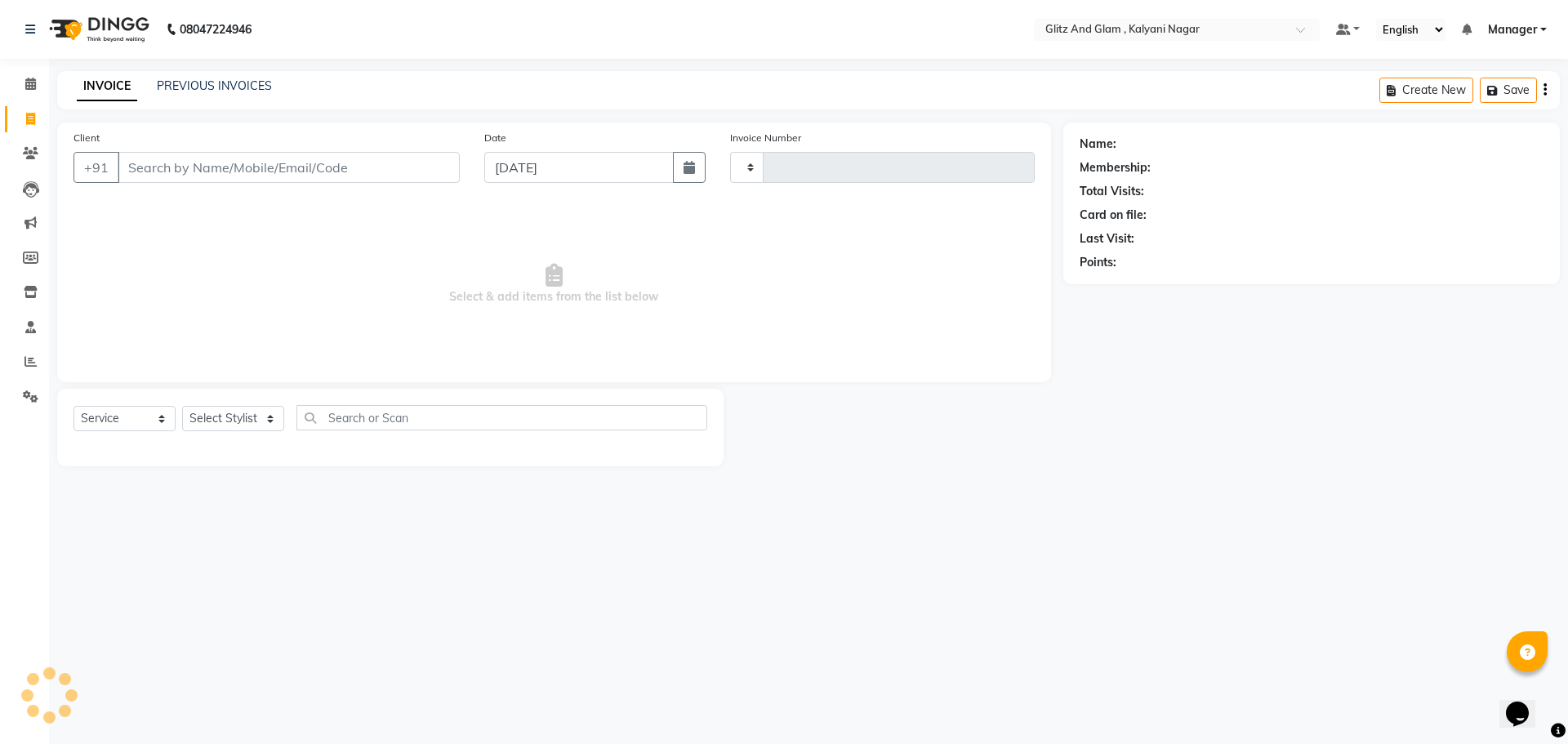
type input "0760"
select select "7347"
click at [223, 166] on input "Client" at bounding box center [289, 167] width 342 height 31
click at [218, 420] on select "Select Stylist ARCHANA GAWALI Ashirwad Sapkal Bharati Dalvi Harshal Dalavi Kuna…" at bounding box center [233, 418] width 102 height 25
select select "65894"
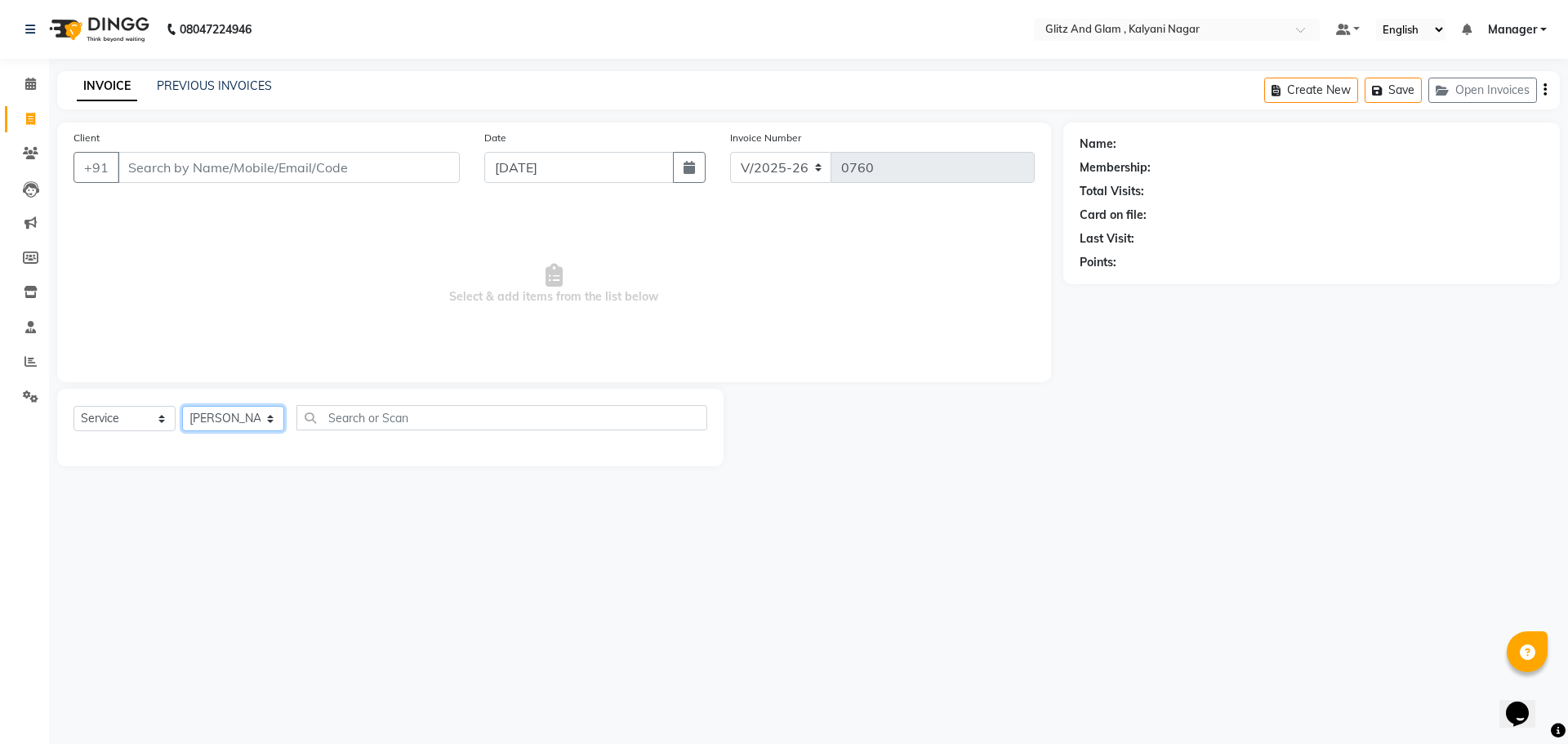
click at [182, 406] on select "Select Stylist ARCHANA GAWALI Ashirwad Sapkal Bharati Dalvi Harshal Dalavi Kuna…" at bounding box center [233, 418] width 102 height 25
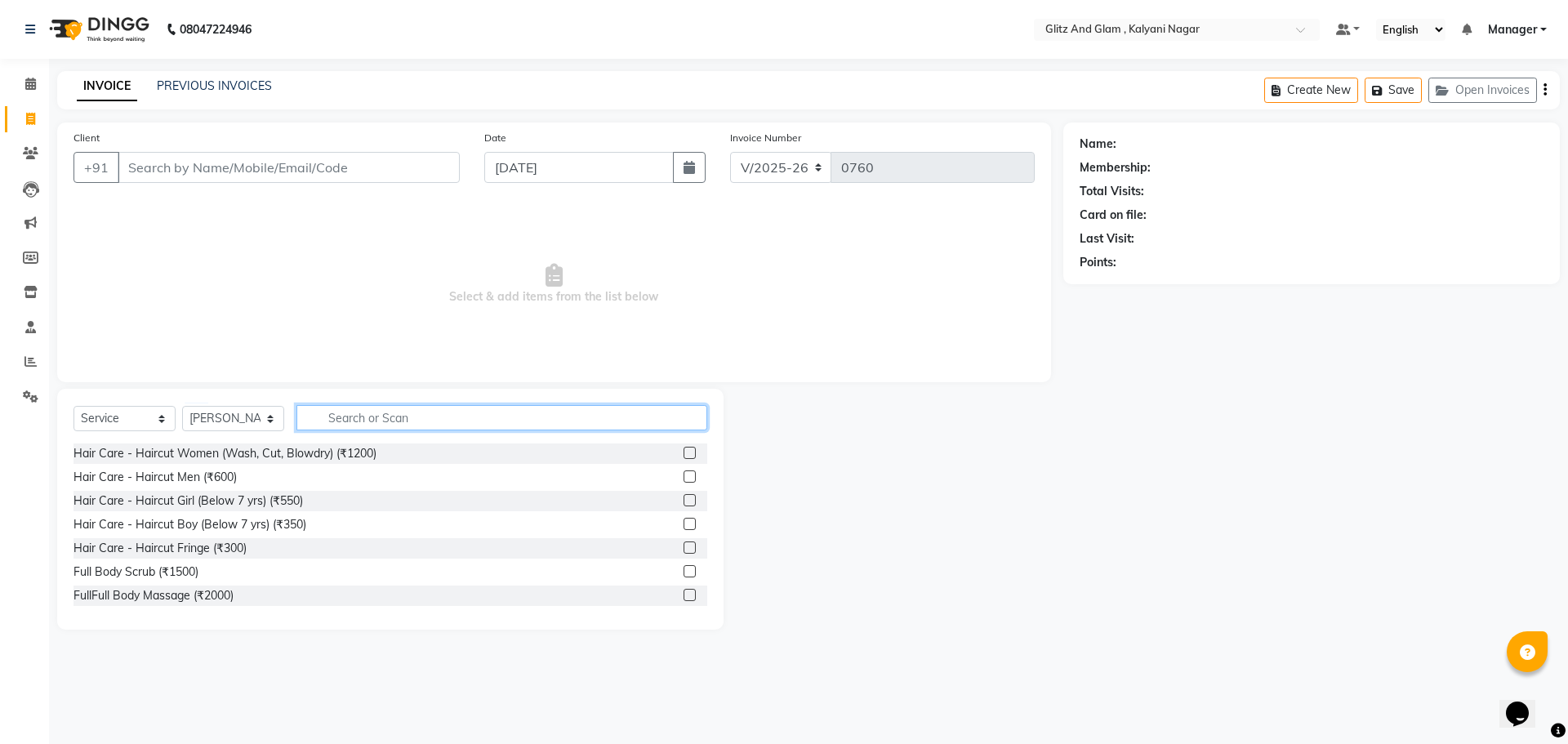
click at [371, 420] on input "text" at bounding box center [502, 417] width 410 height 25
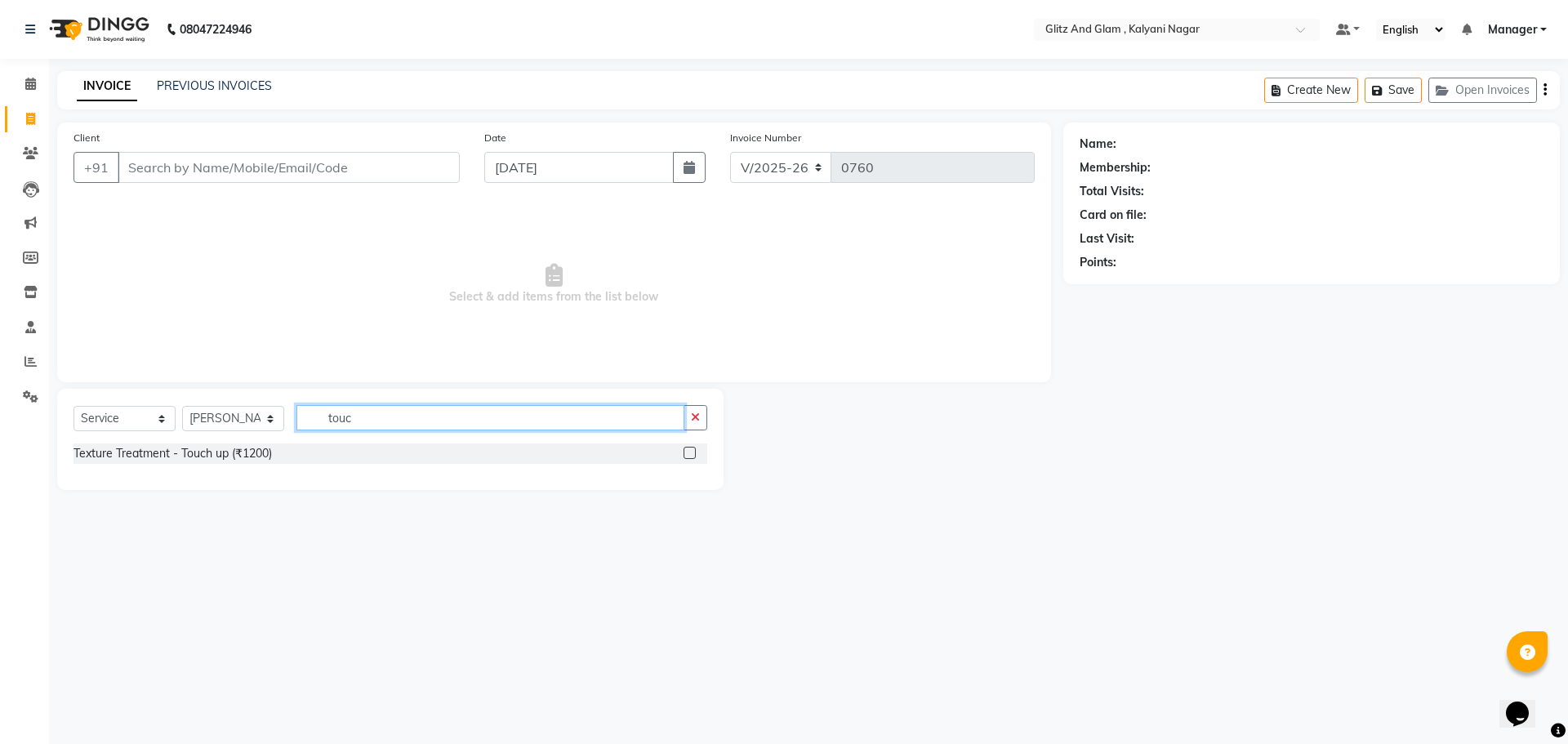
type input "touc"
click at [688, 452] on label at bounding box center [690, 453] width 12 height 12
click at [688, 452] on input "checkbox" at bounding box center [689, 453] width 11 height 11
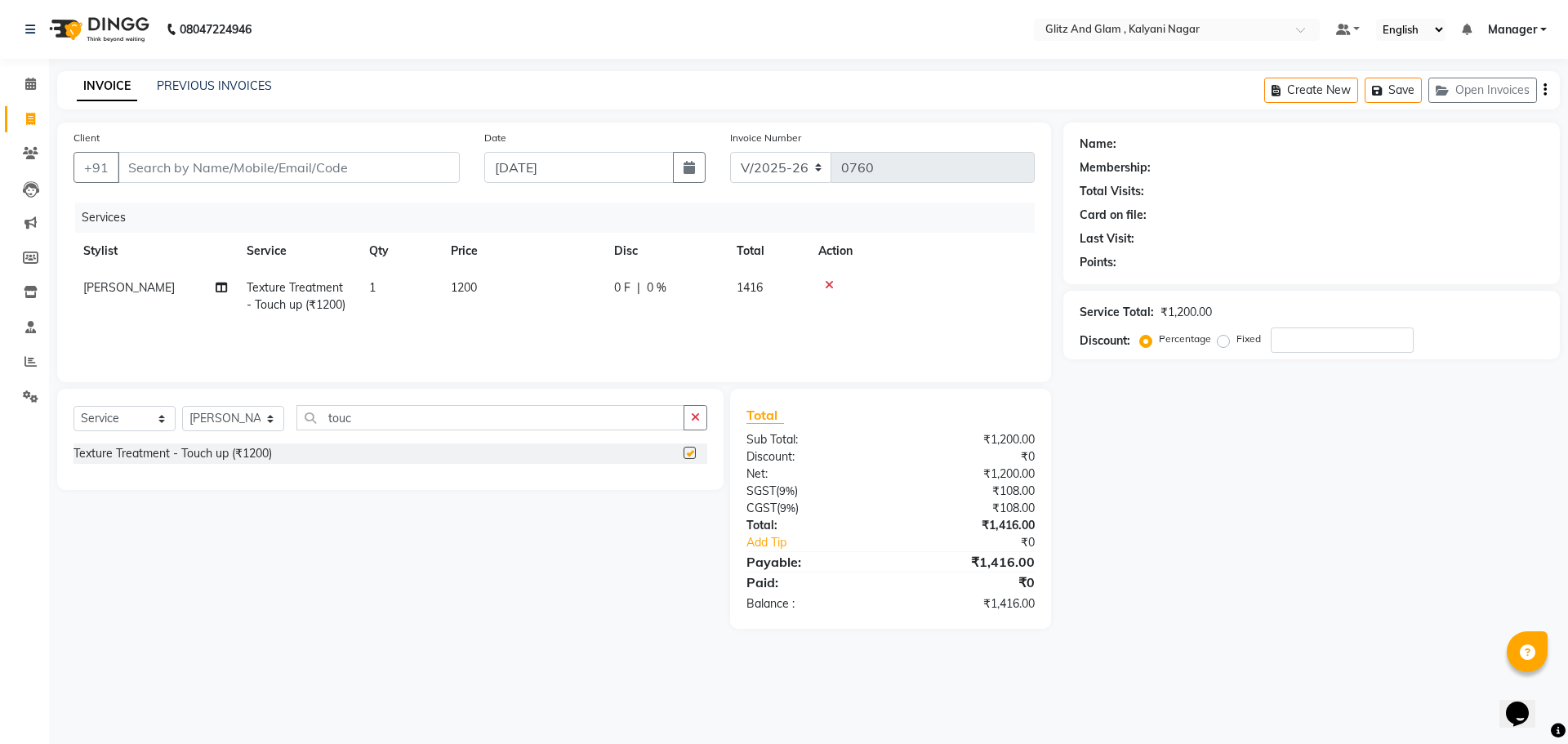
checkbox input "false"
click at [258, 171] on input "Client" at bounding box center [289, 167] width 342 height 31
click at [228, 171] on input "Client" at bounding box center [289, 167] width 342 height 31
type input "9"
type input "0"
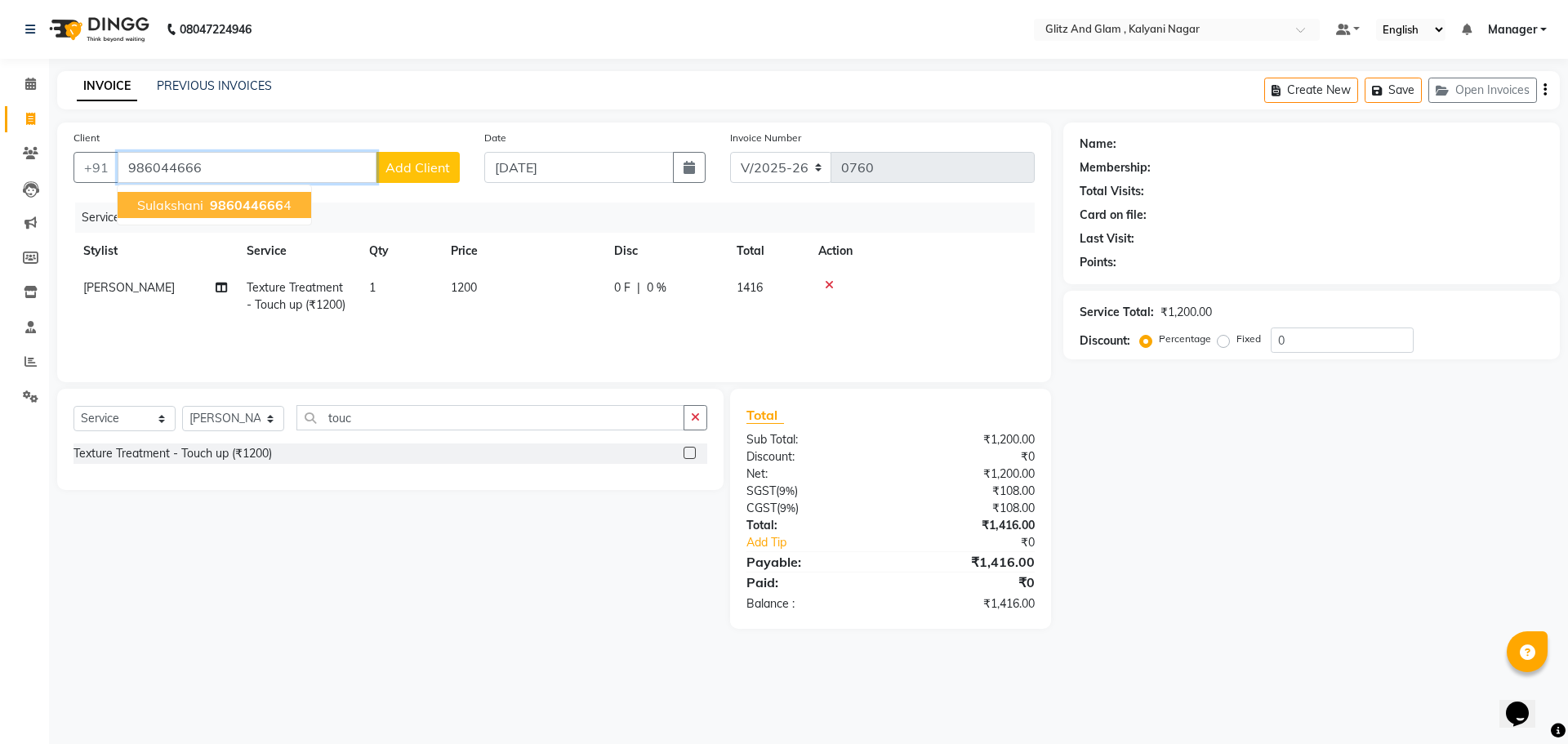
click at [225, 207] on span "986044666" at bounding box center [247, 205] width 73 height 17
type input "9860446664"
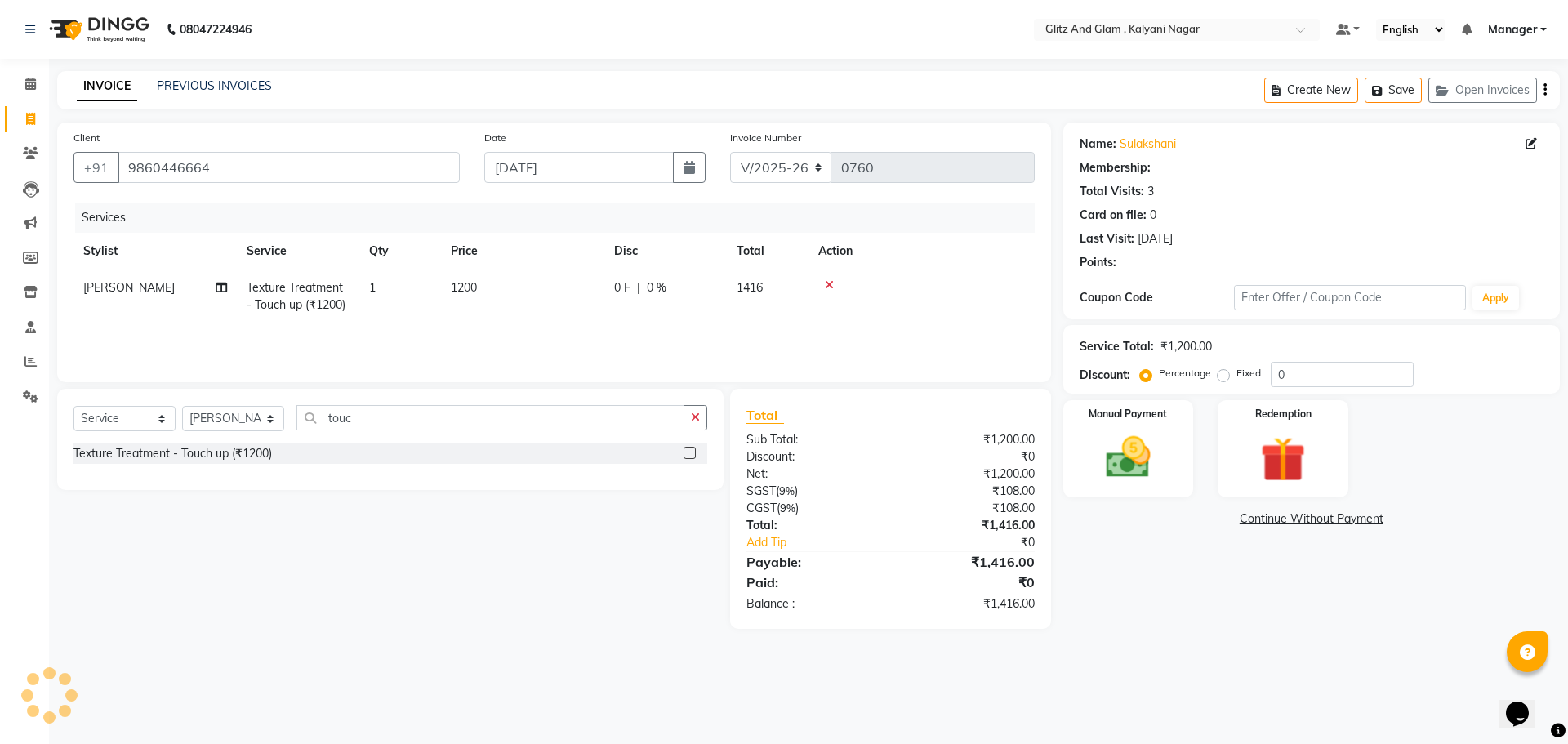
select select "1: Object"
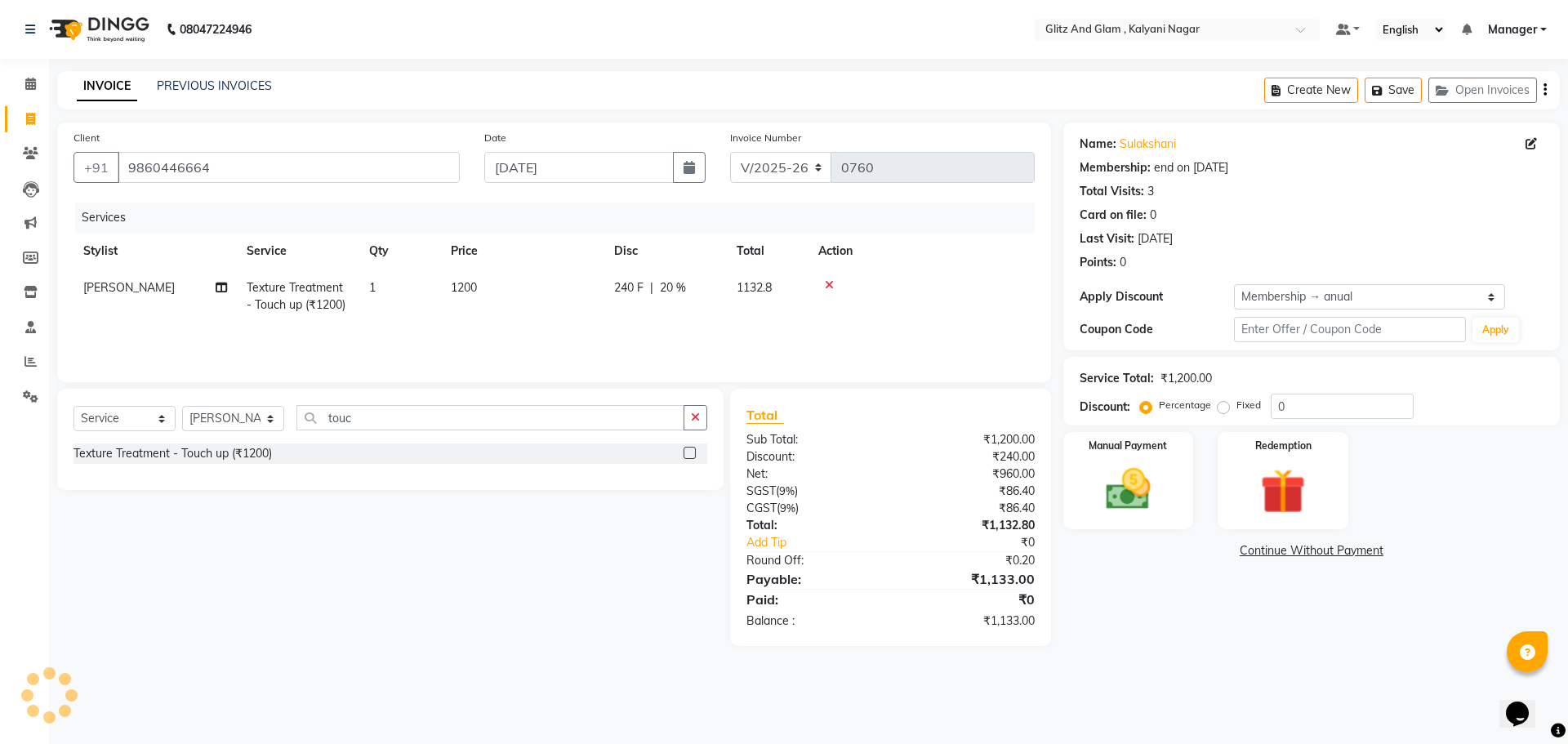
type input "20"
click at [1155, 499] on img at bounding box center [1128, 489] width 76 height 54
